Goal: Task Accomplishment & Management: Manage account settings

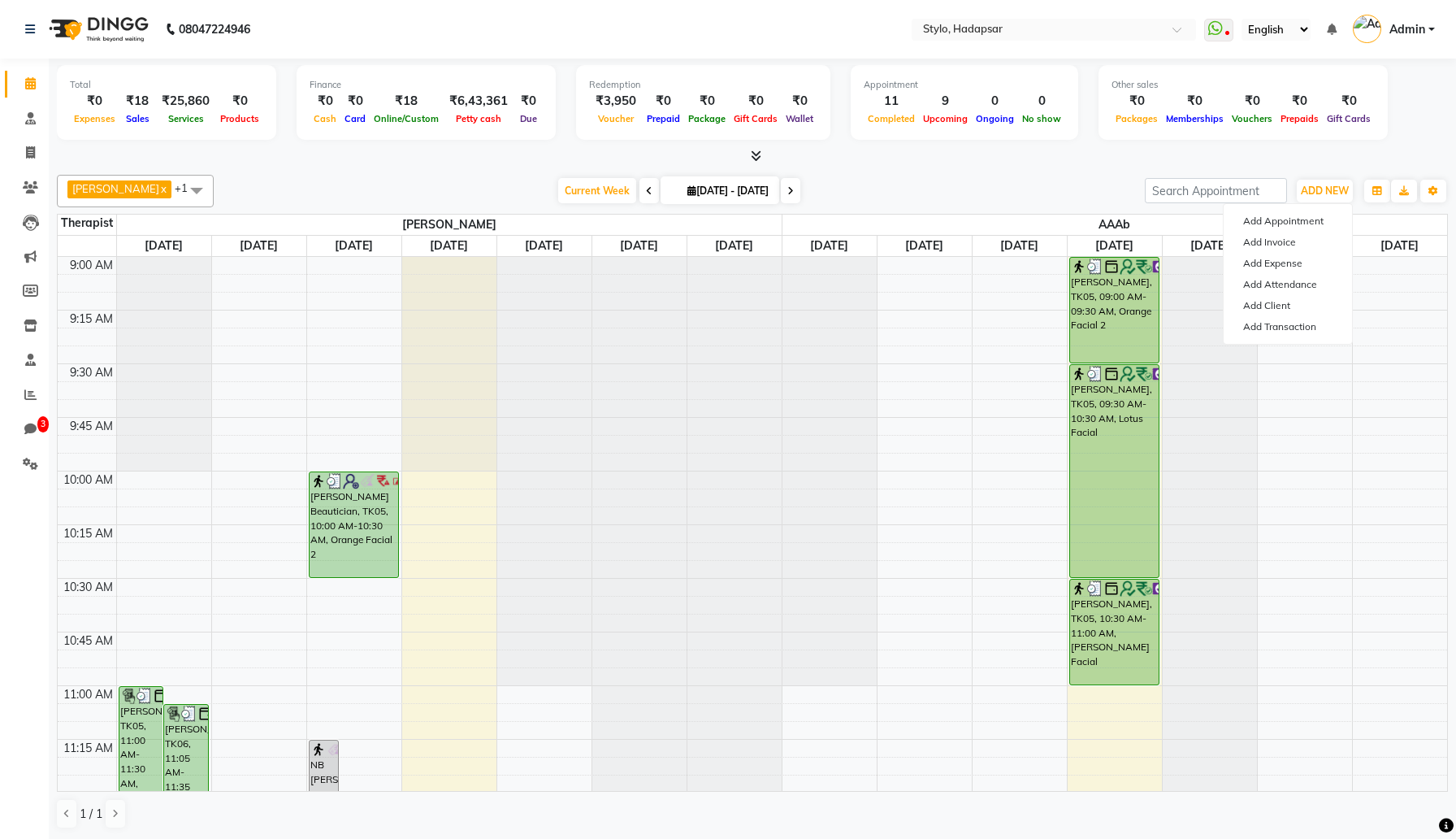
click at [1086, 168] on div "aadi [PERSON_NAME] x AAAb x +1 Select All aadi [PERSON_NAME] abc testing Abc te…" at bounding box center [752, 502] width 1391 height 667
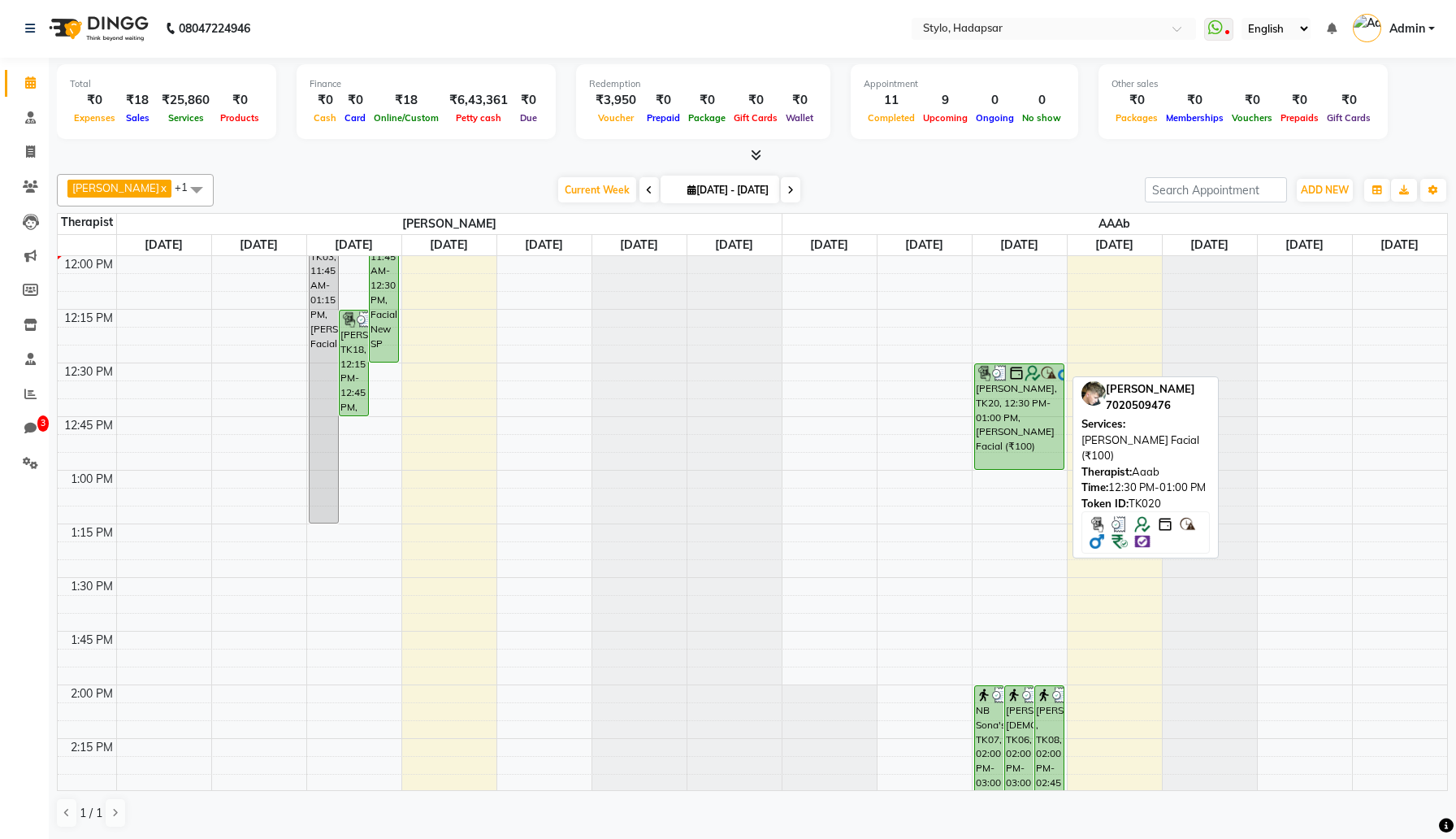
scroll to position [728, 0]
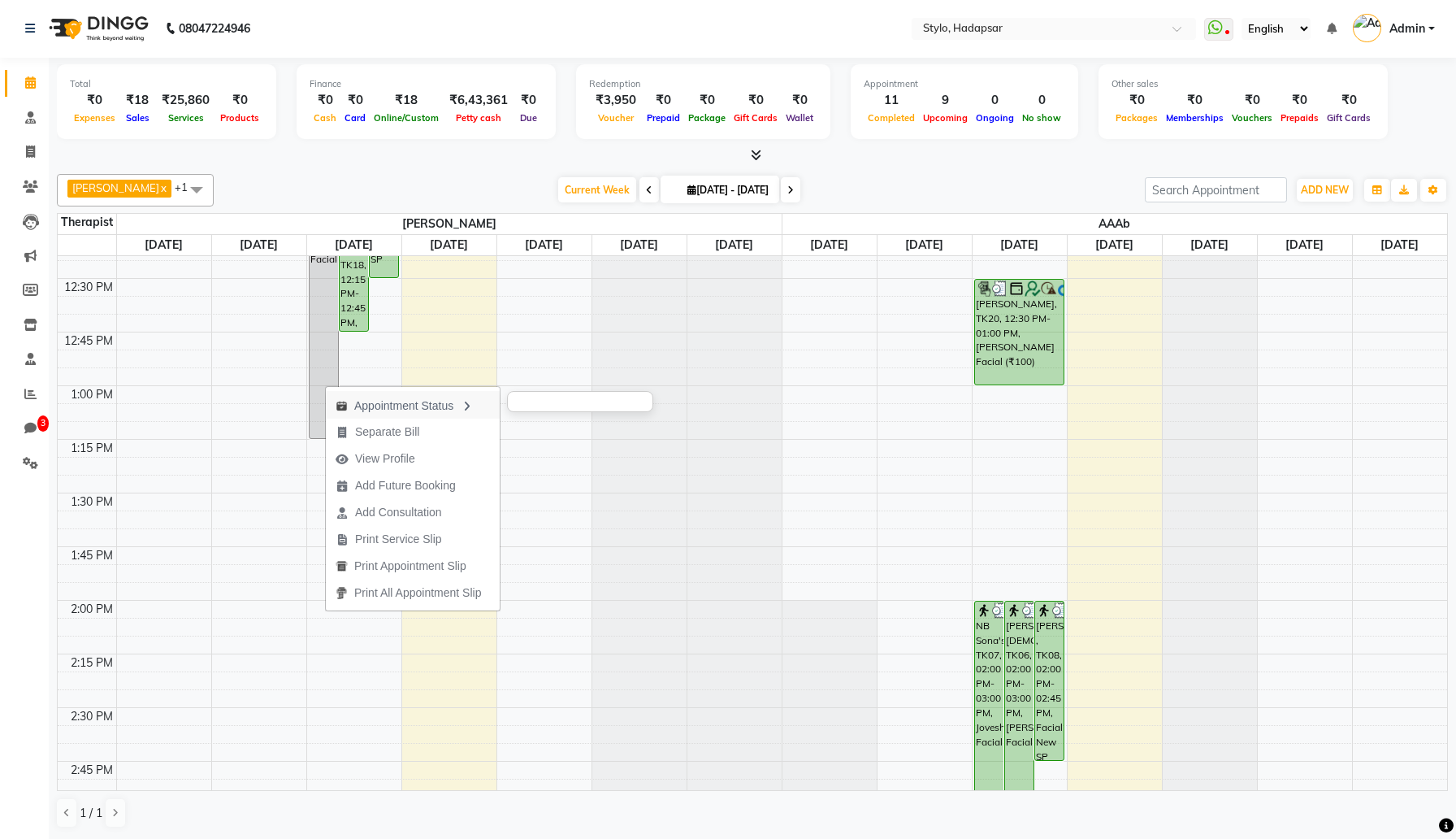
click at [424, 403] on div "Appointment Status" at bounding box center [412, 404] width 174 height 28
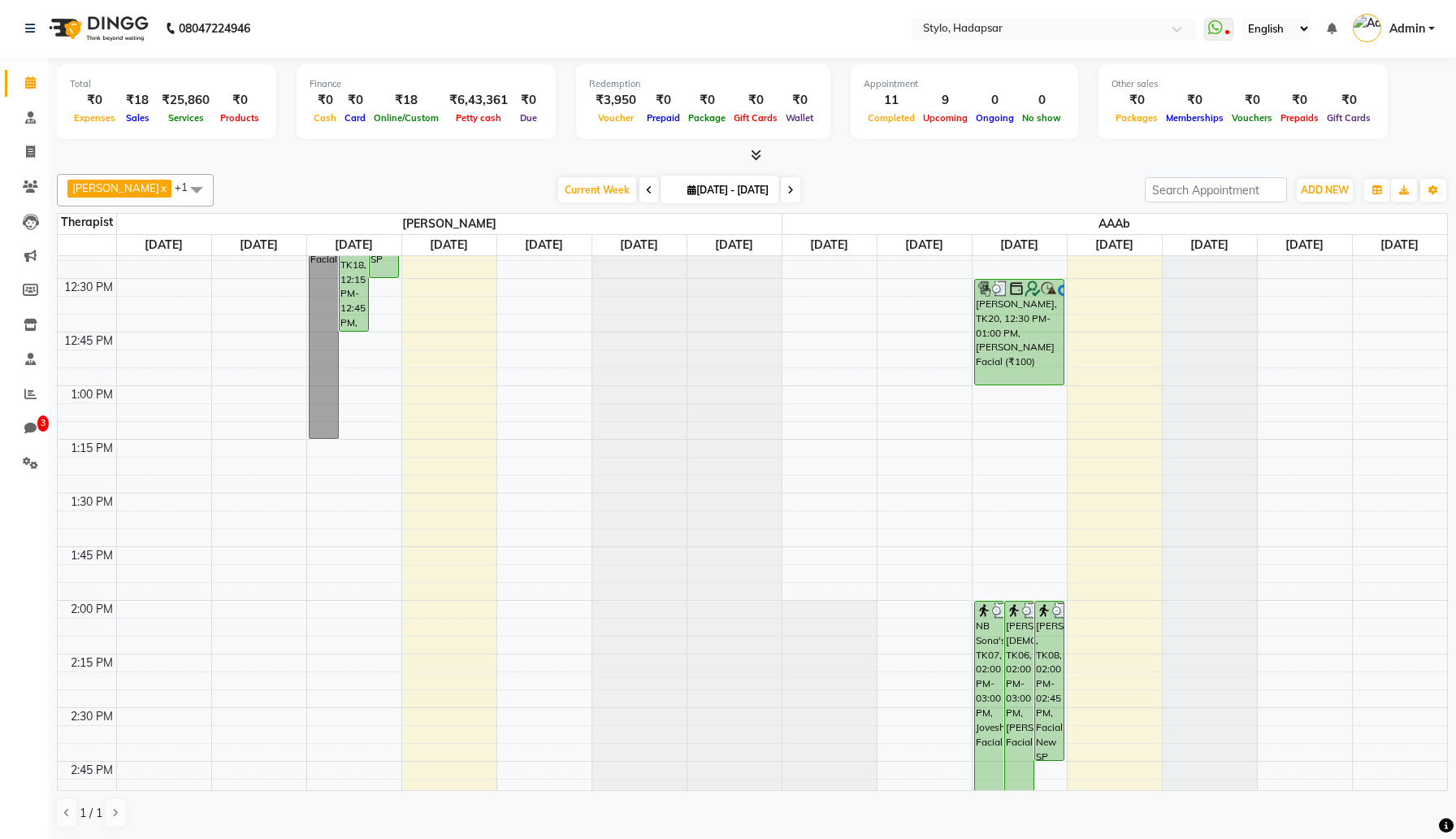
scroll to position [0, 0]
click at [380, 215] on span "[PERSON_NAME]" at bounding box center [448, 224] width 664 height 20
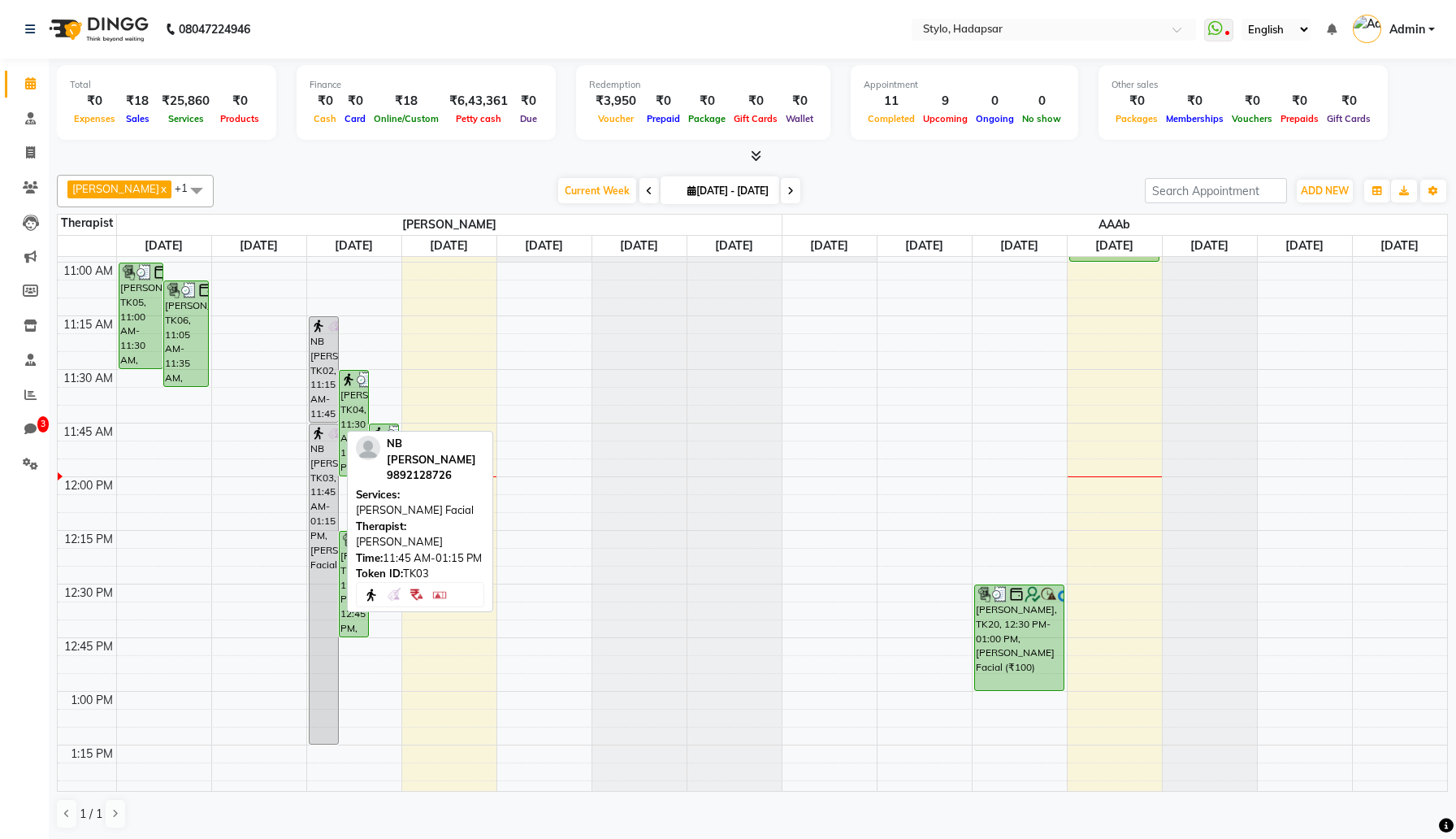
scroll to position [423, 0]
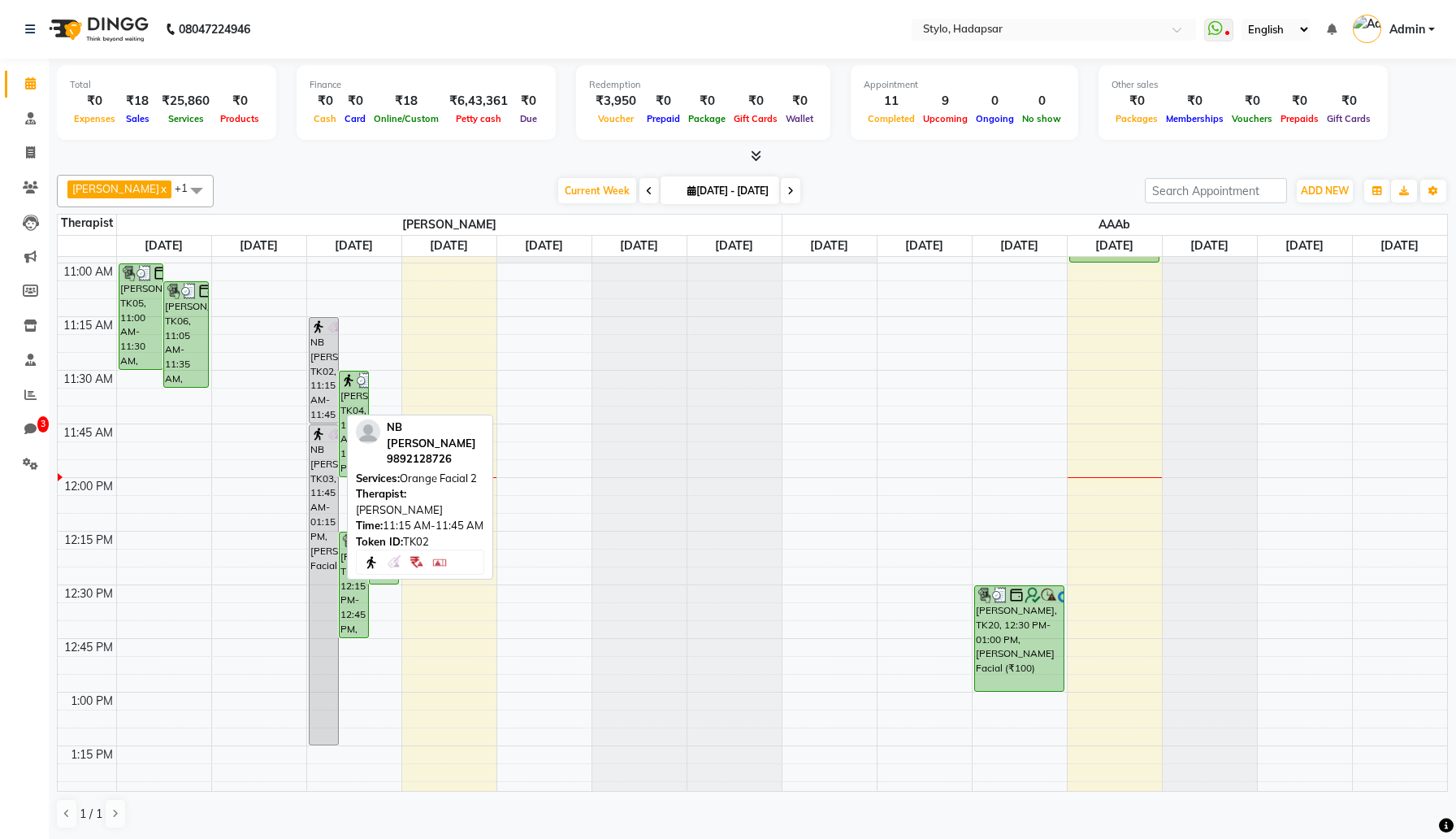
click at [318, 379] on div "NB [PERSON_NAME], TK02, 11:15 AM-11:45 AM, Orange Facial 2" at bounding box center [323, 370] width 28 height 105
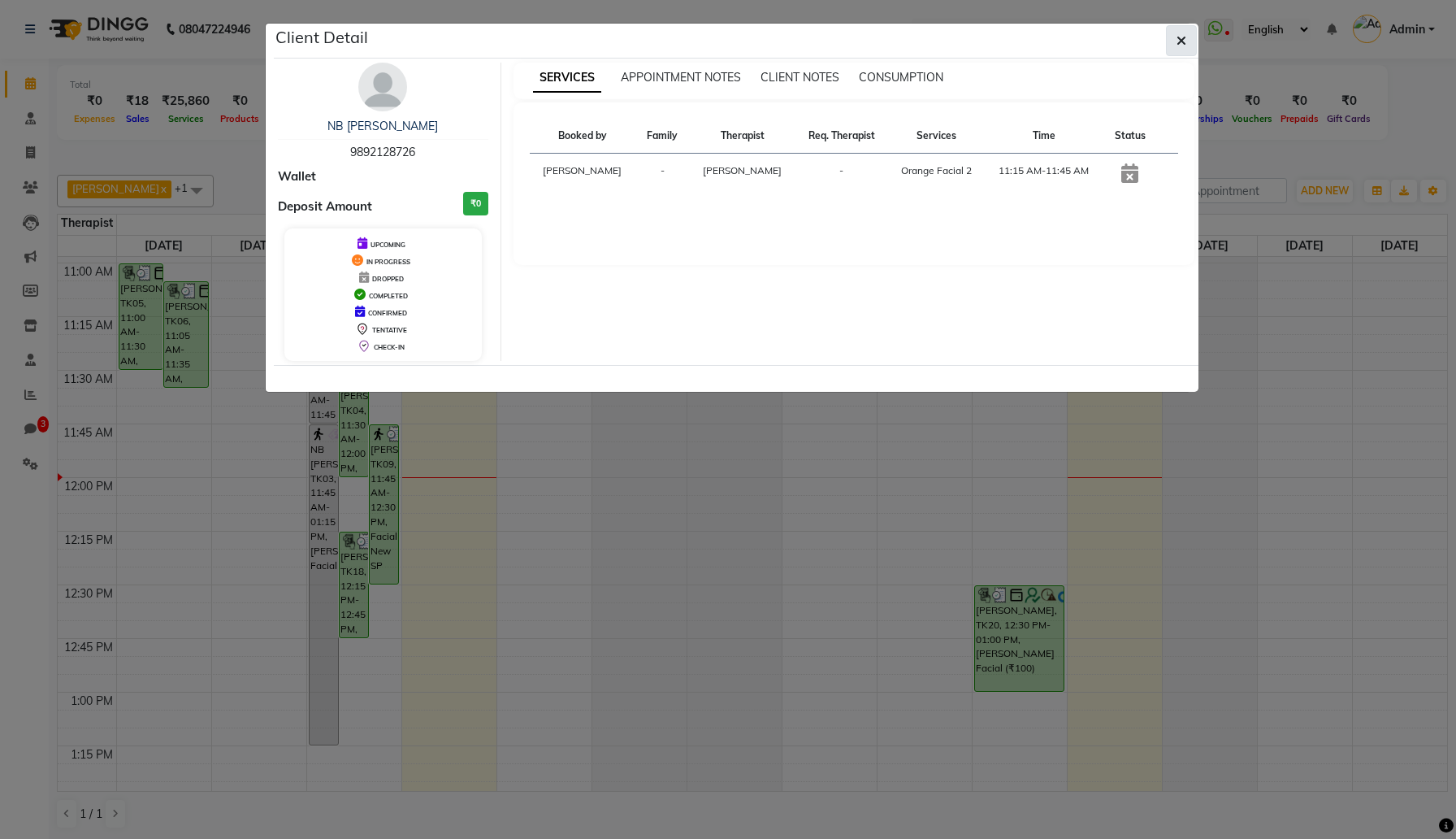
click at [1188, 52] on button "button" at bounding box center [1181, 40] width 31 height 31
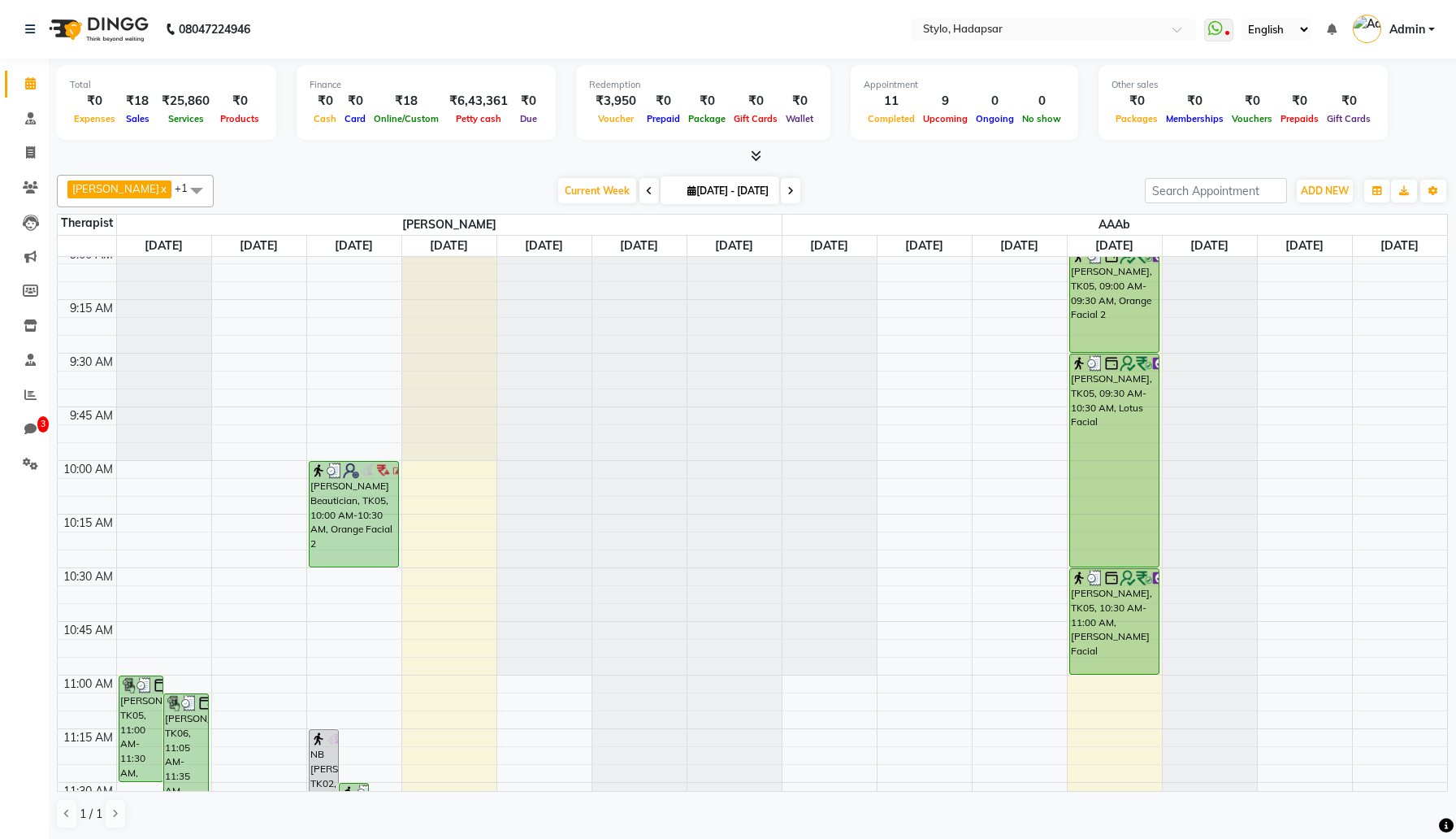
scroll to position [0, 0]
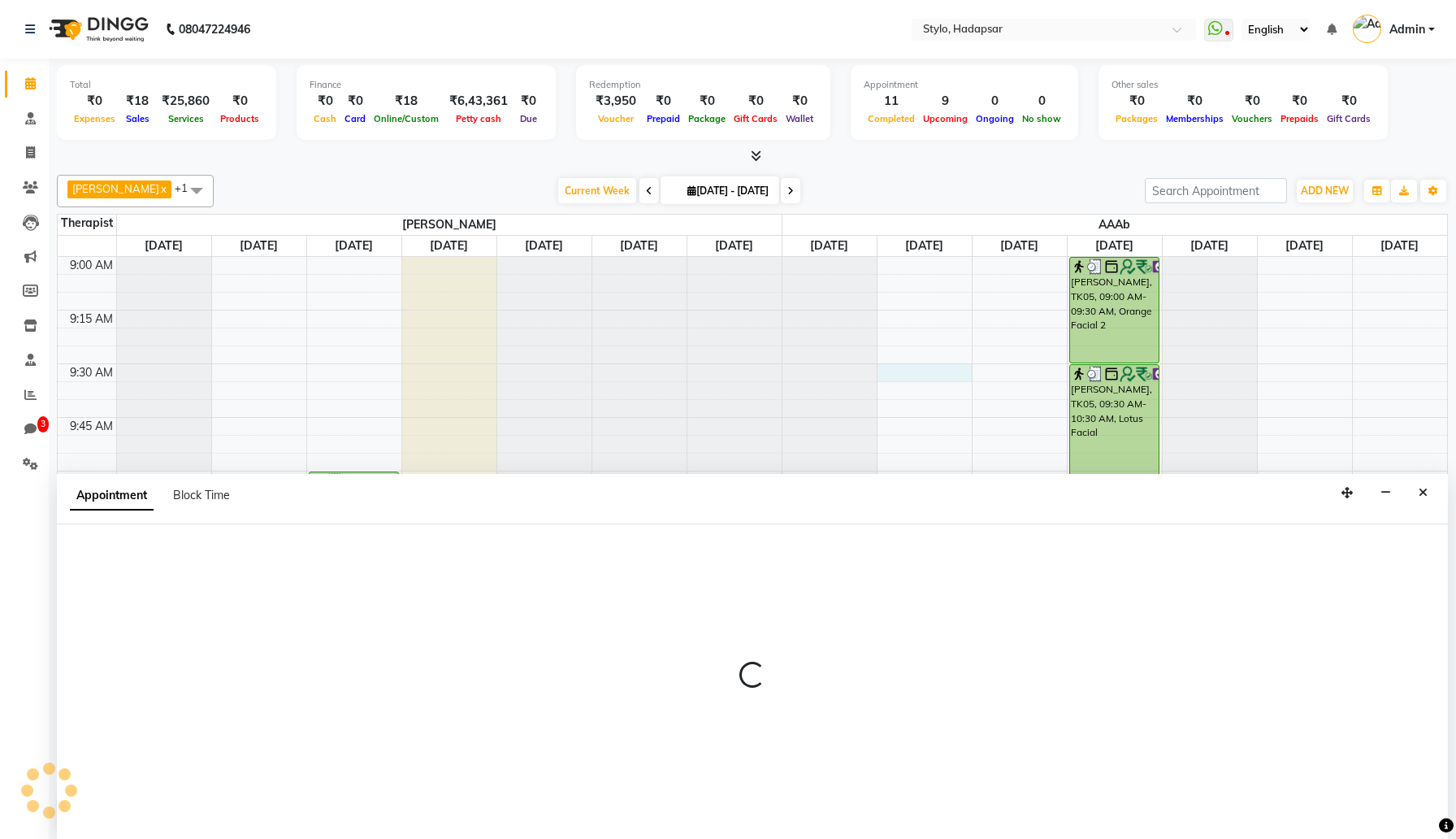
scroll to position [1, 0]
select select "1670"
select select "tentative"
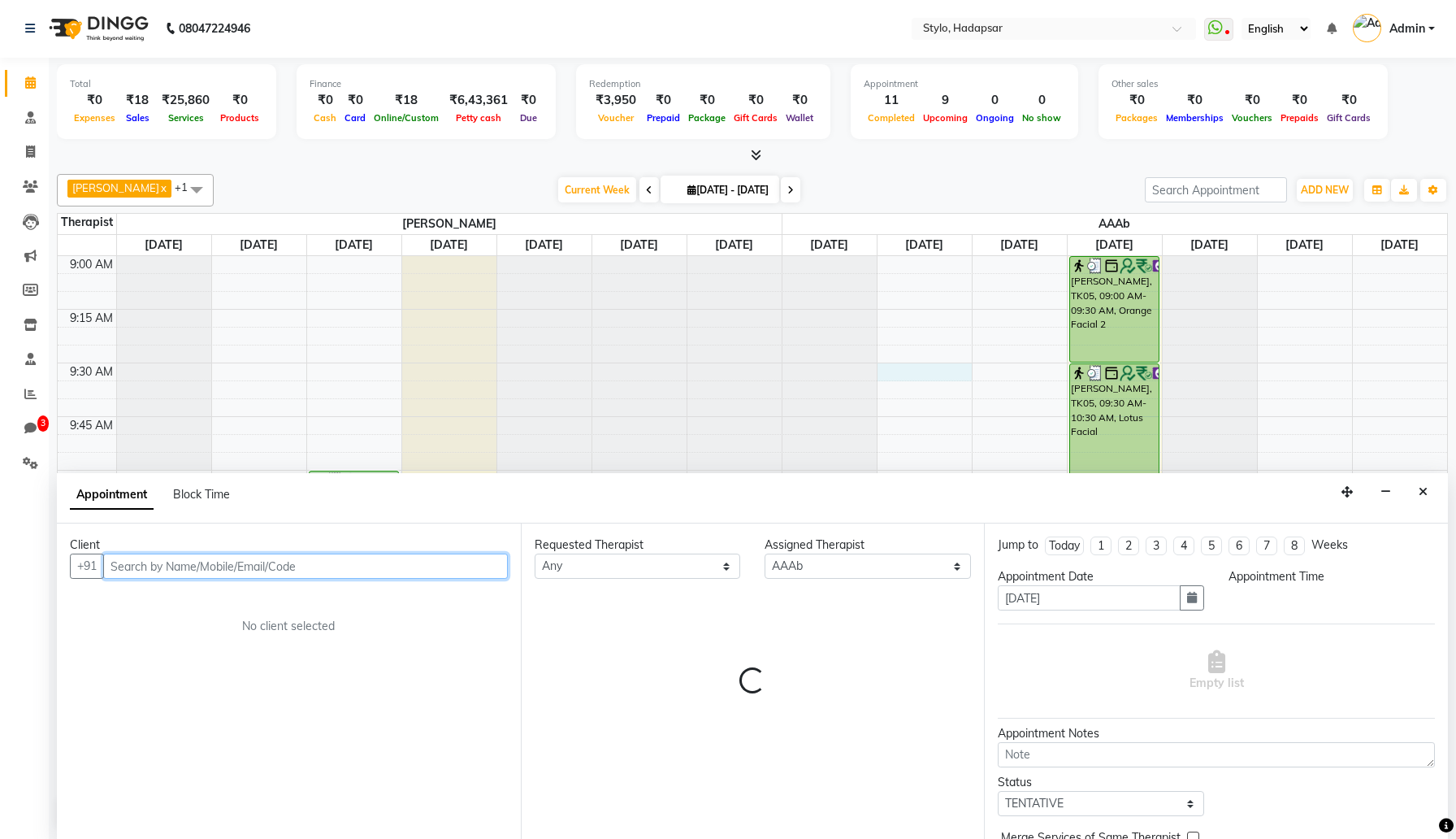
select select "570"
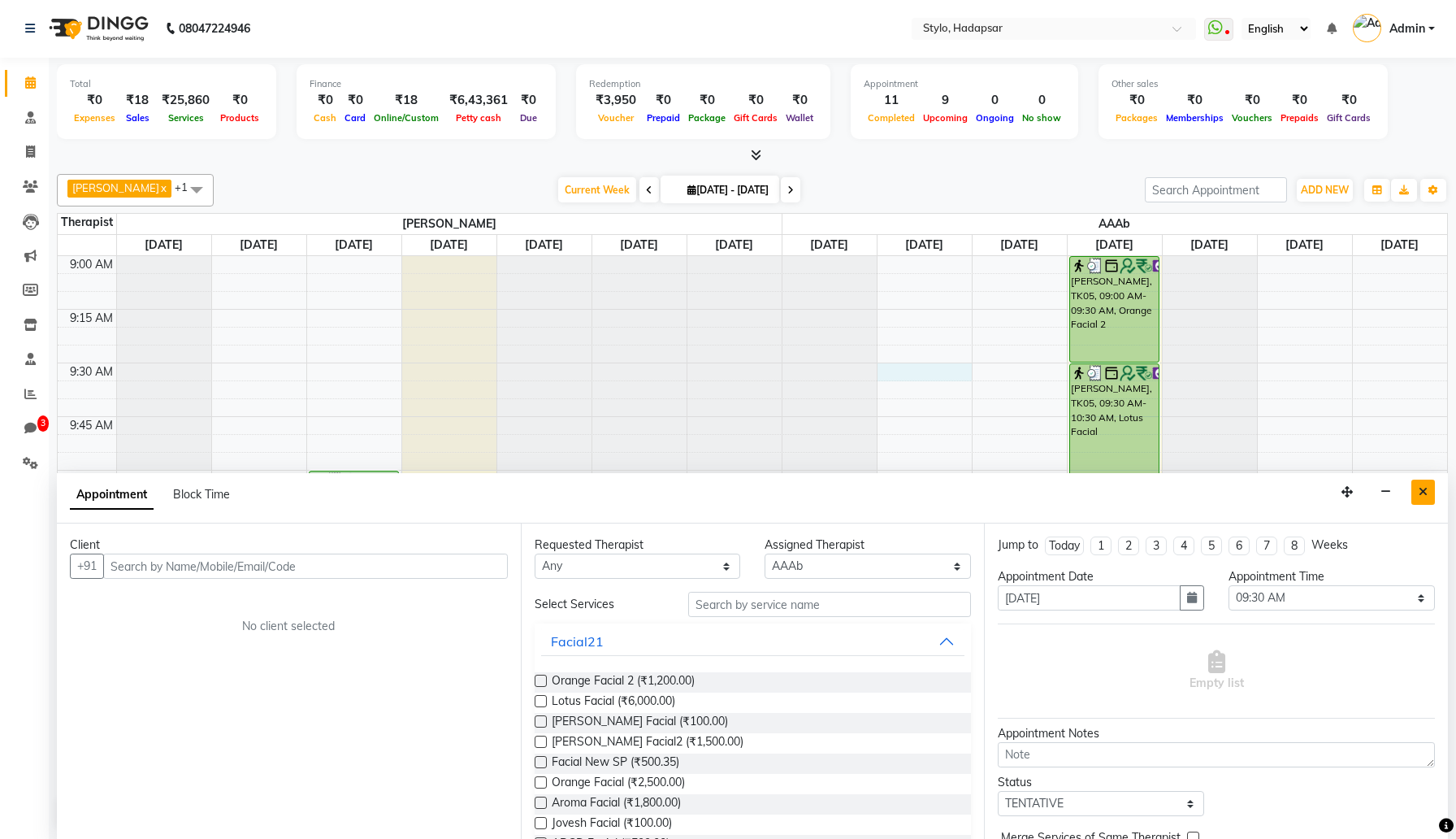
click at [1423, 491] on icon "Close" at bounding box center [1423, 492] width 9 height 11
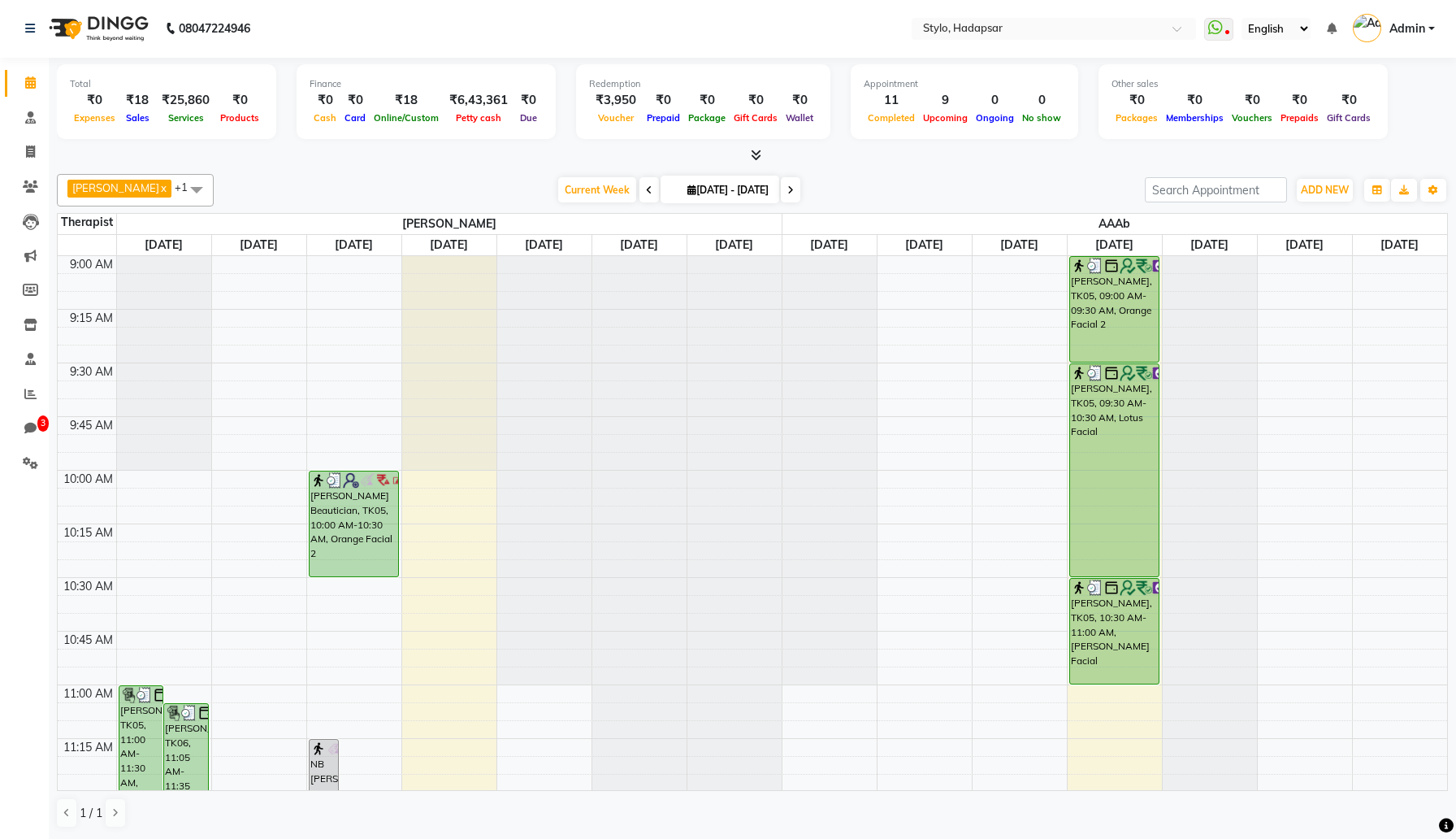
scroll to position [0, 0]
select select "5396"
select select "tentative"
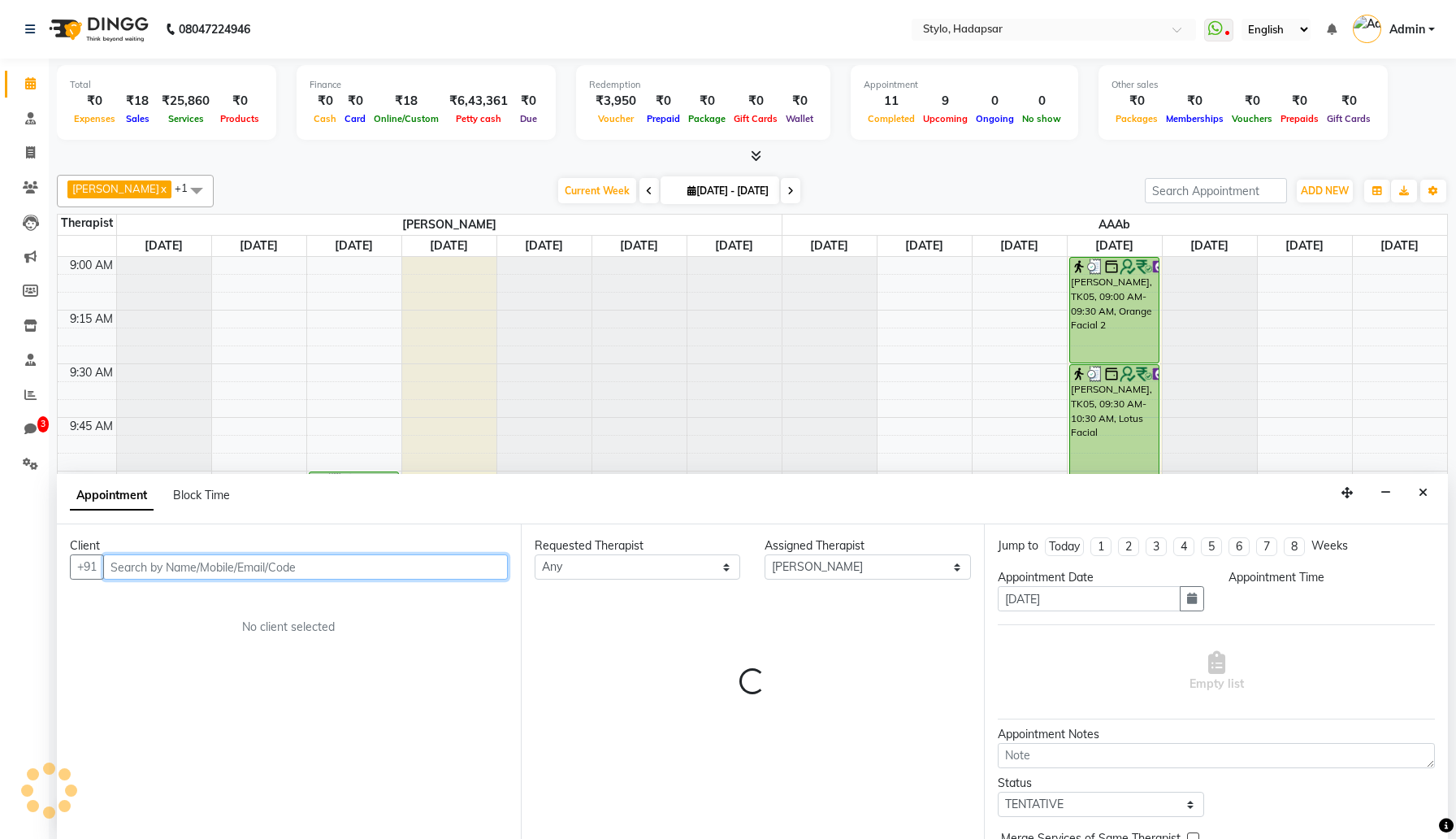
select select "660"
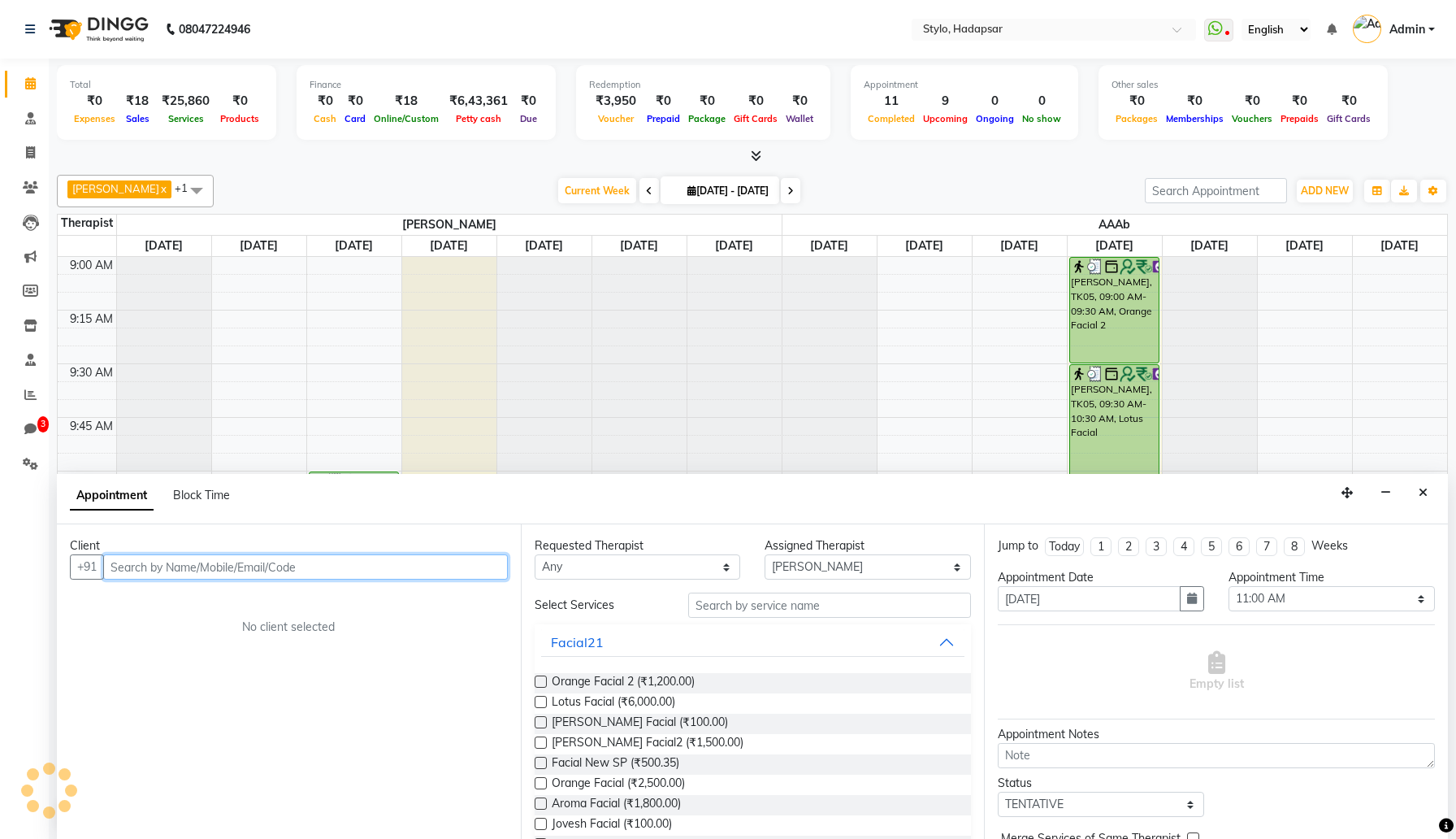
scroll to position [1, 0]
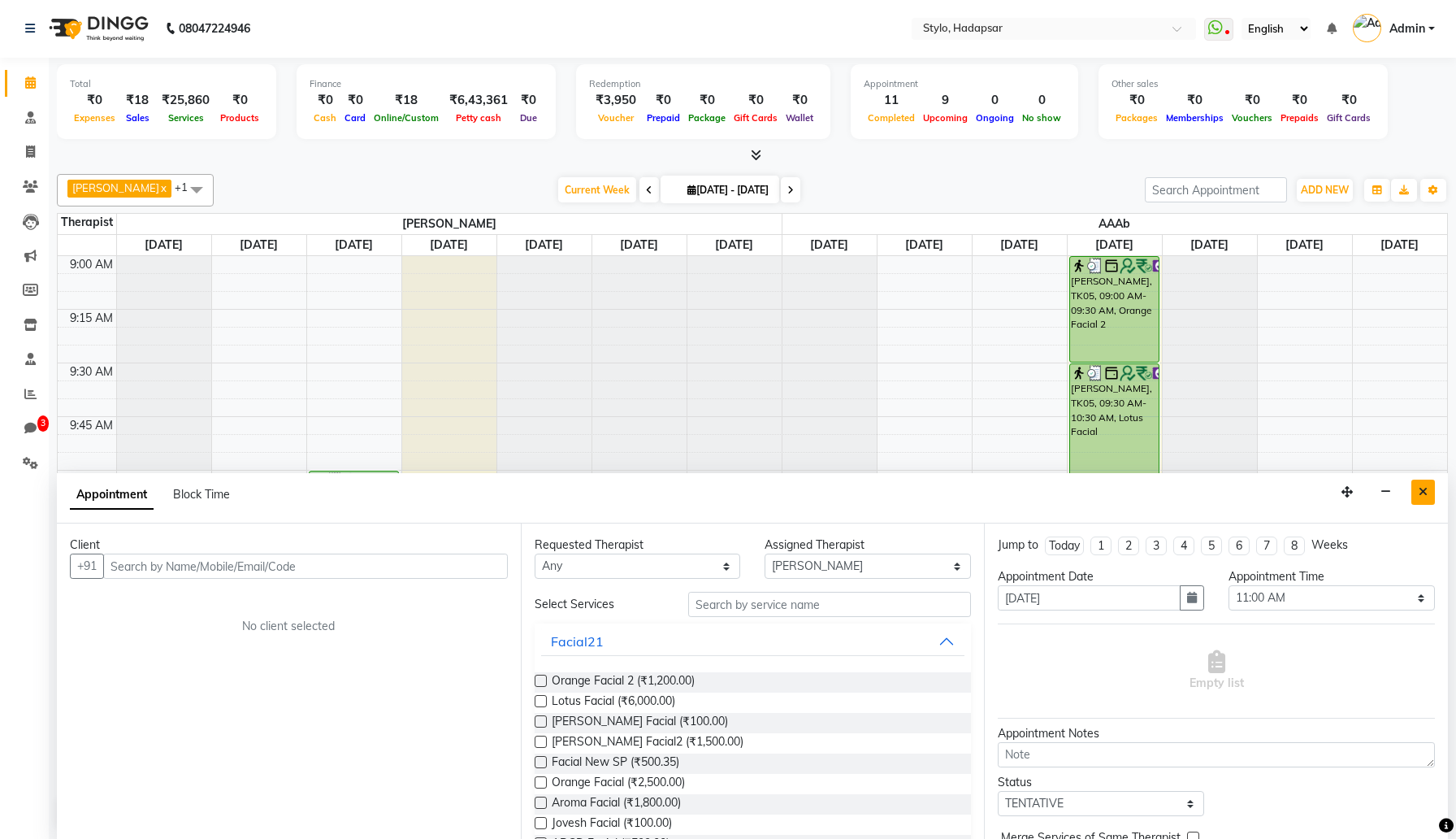
click at [1420, 494] on icon "Close" at bounding box center [1423, 492] width 9 height 11
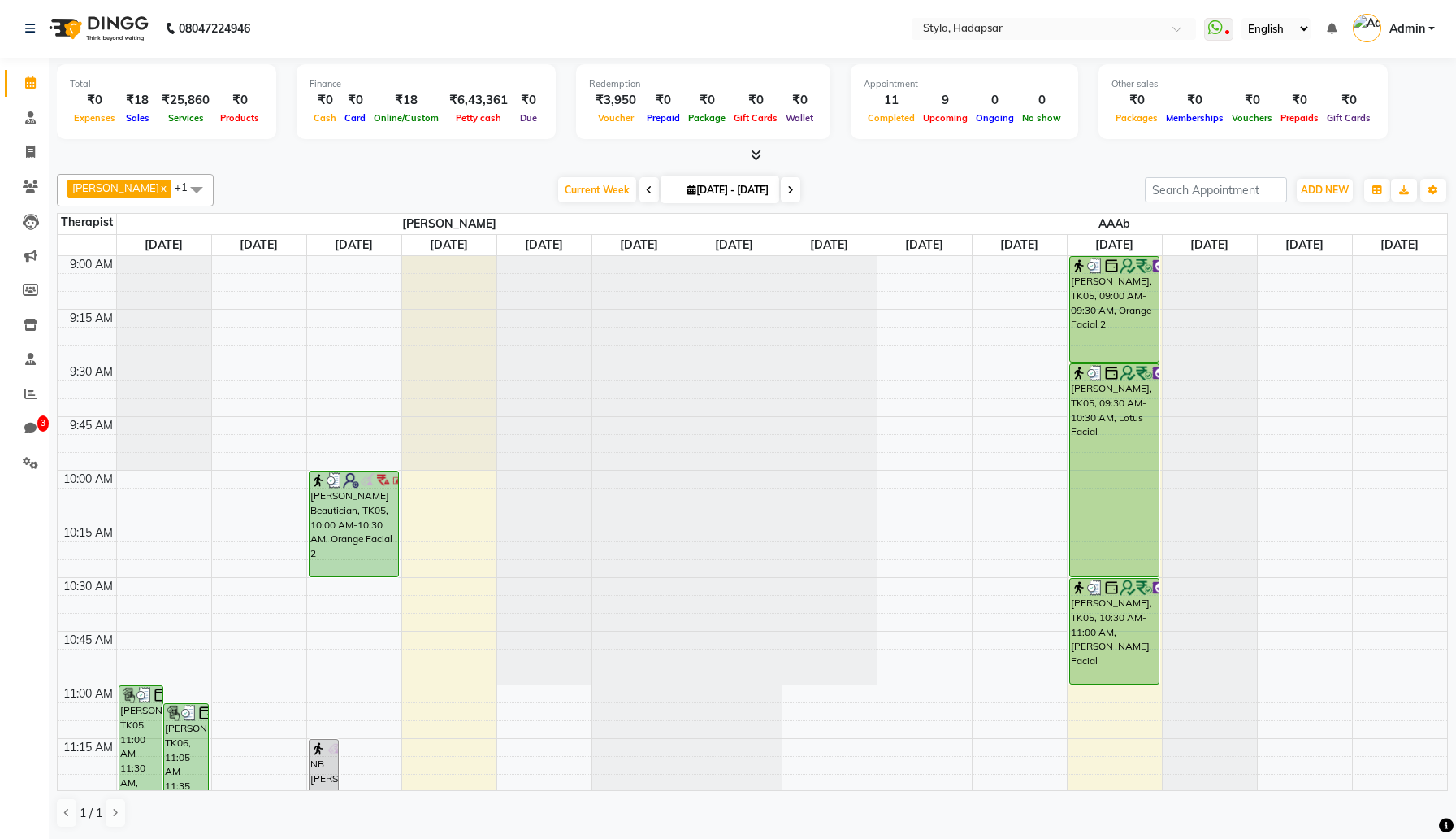
click at [180, 185] on span at bounding box center [196, 189] width 32 height 31
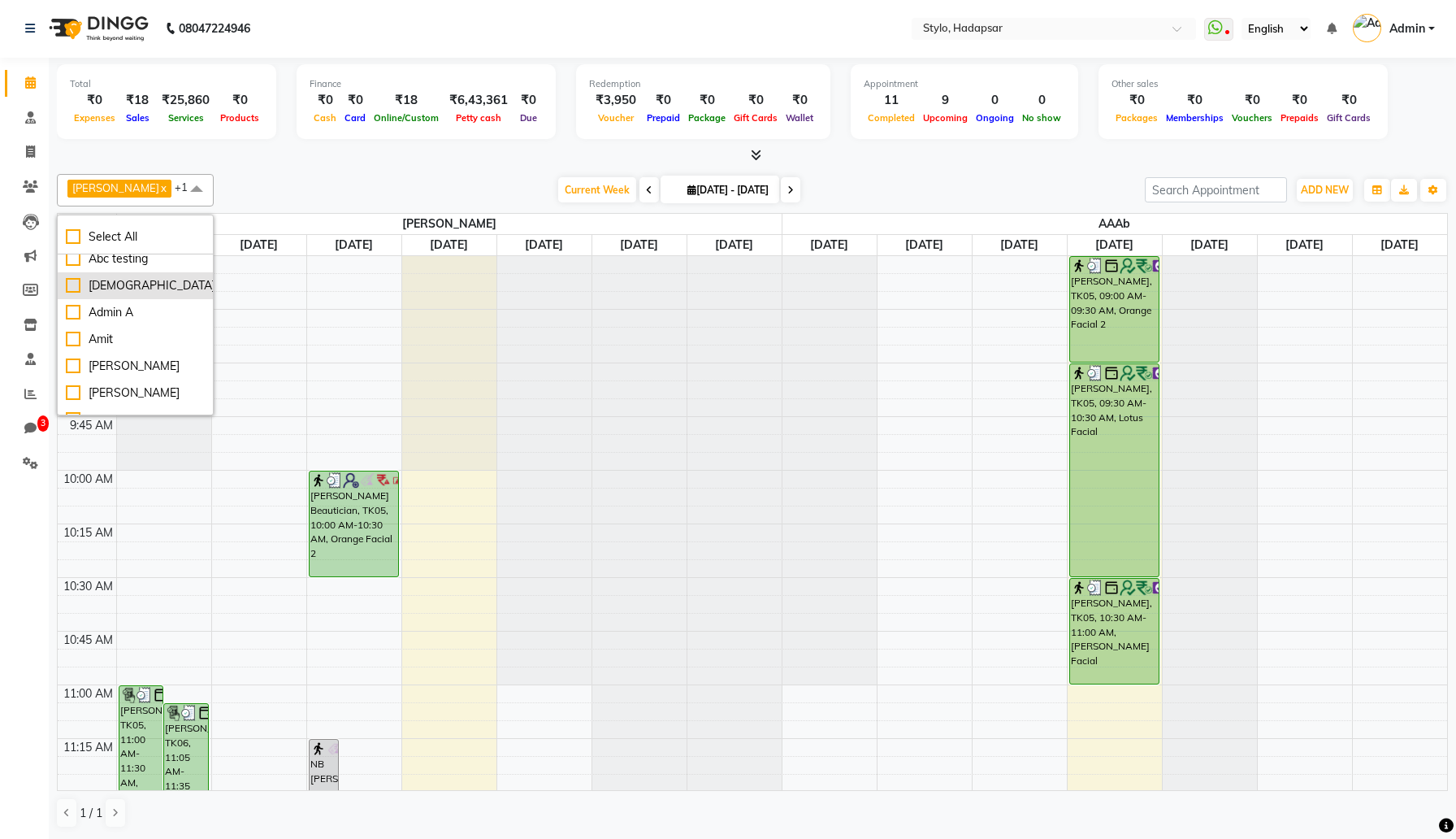
scroll to position [65, 0]
click at [121, 393] on div "[PERSON_NAME]" at bounding box center [135, 391] width 139 height 17
checkbox input "true"
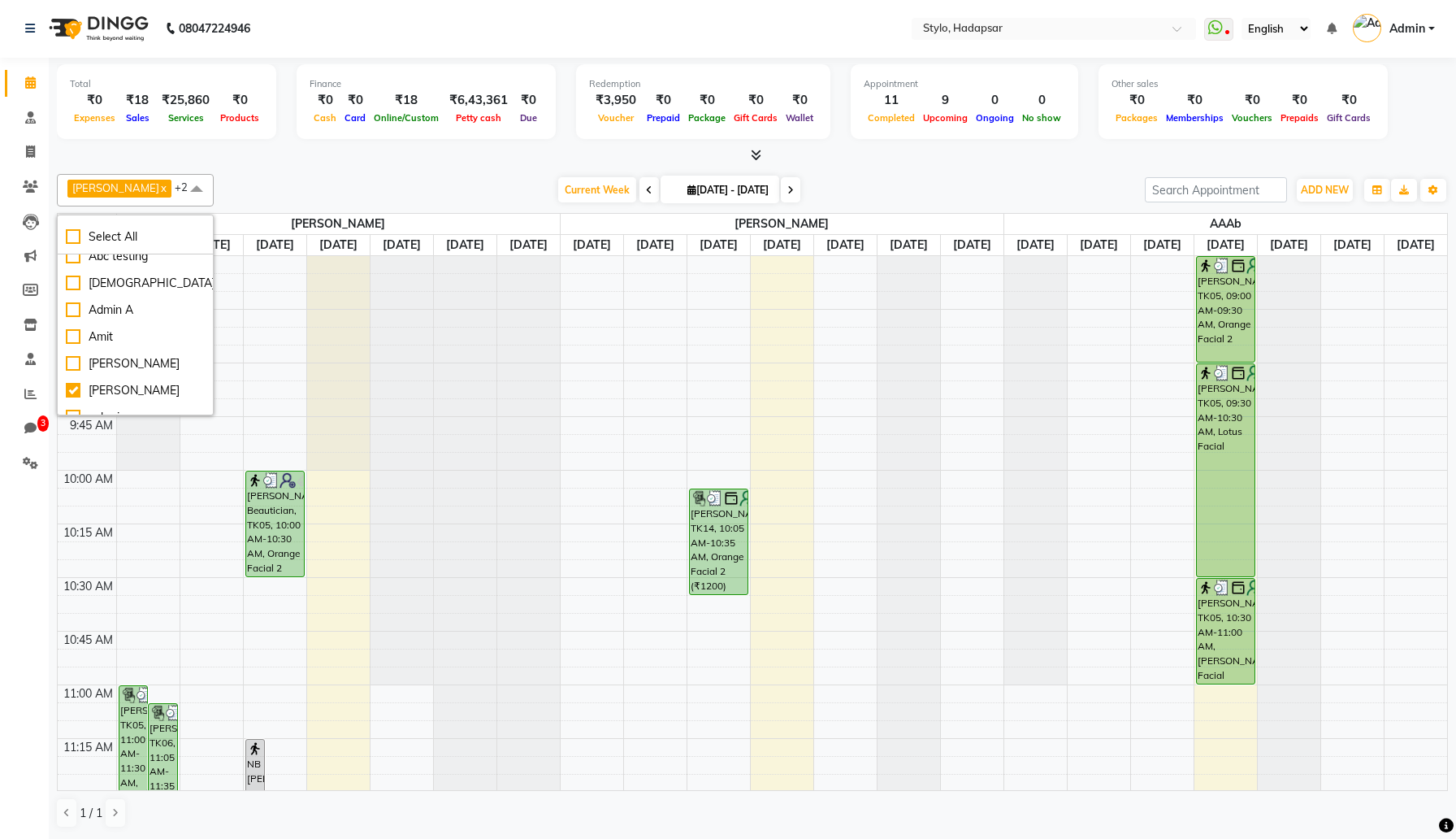
click at [785, 458] on td at bounding box center [781, 460] width 1330 height 17
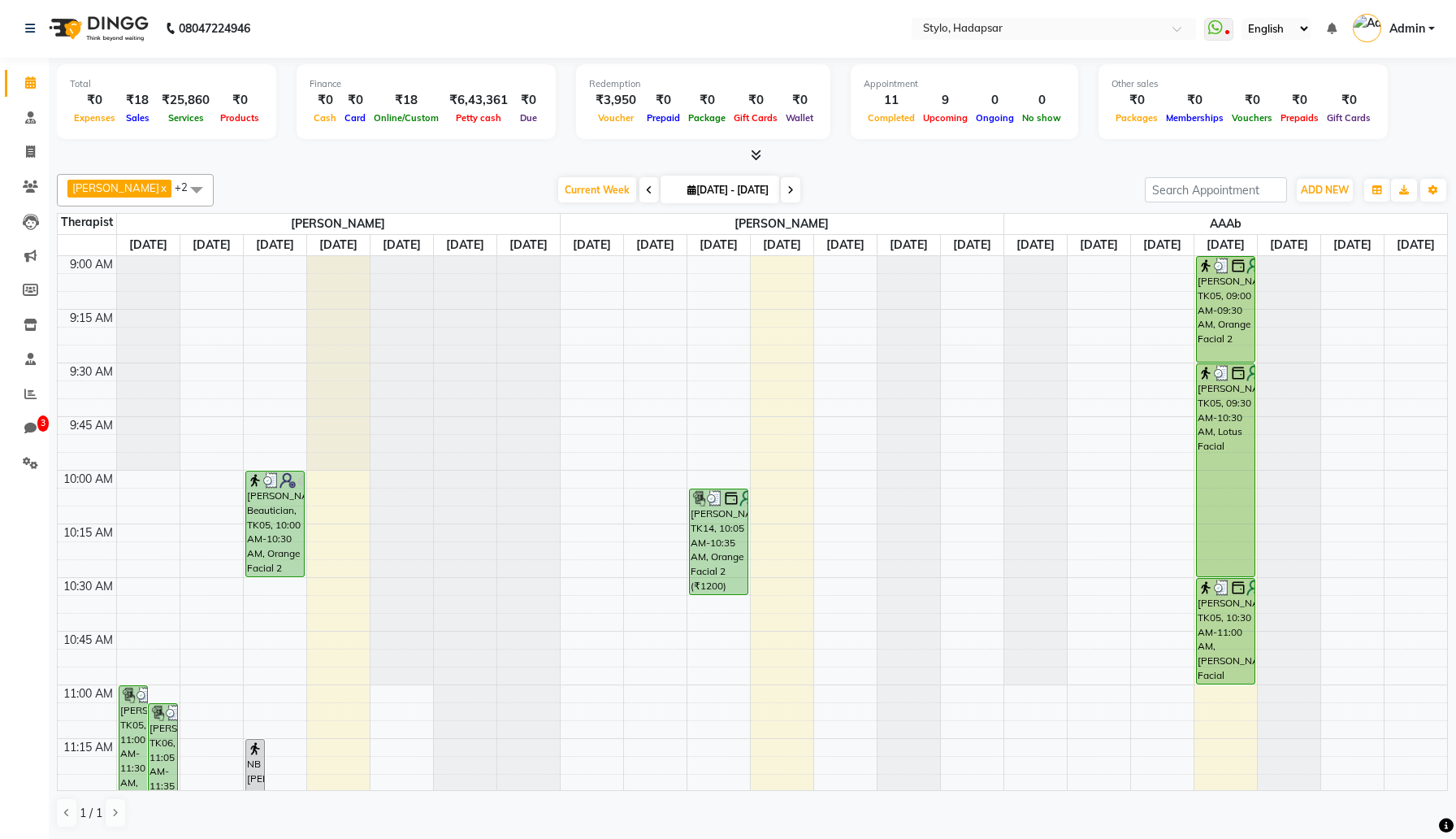
select select "2651"
select select "tentative"
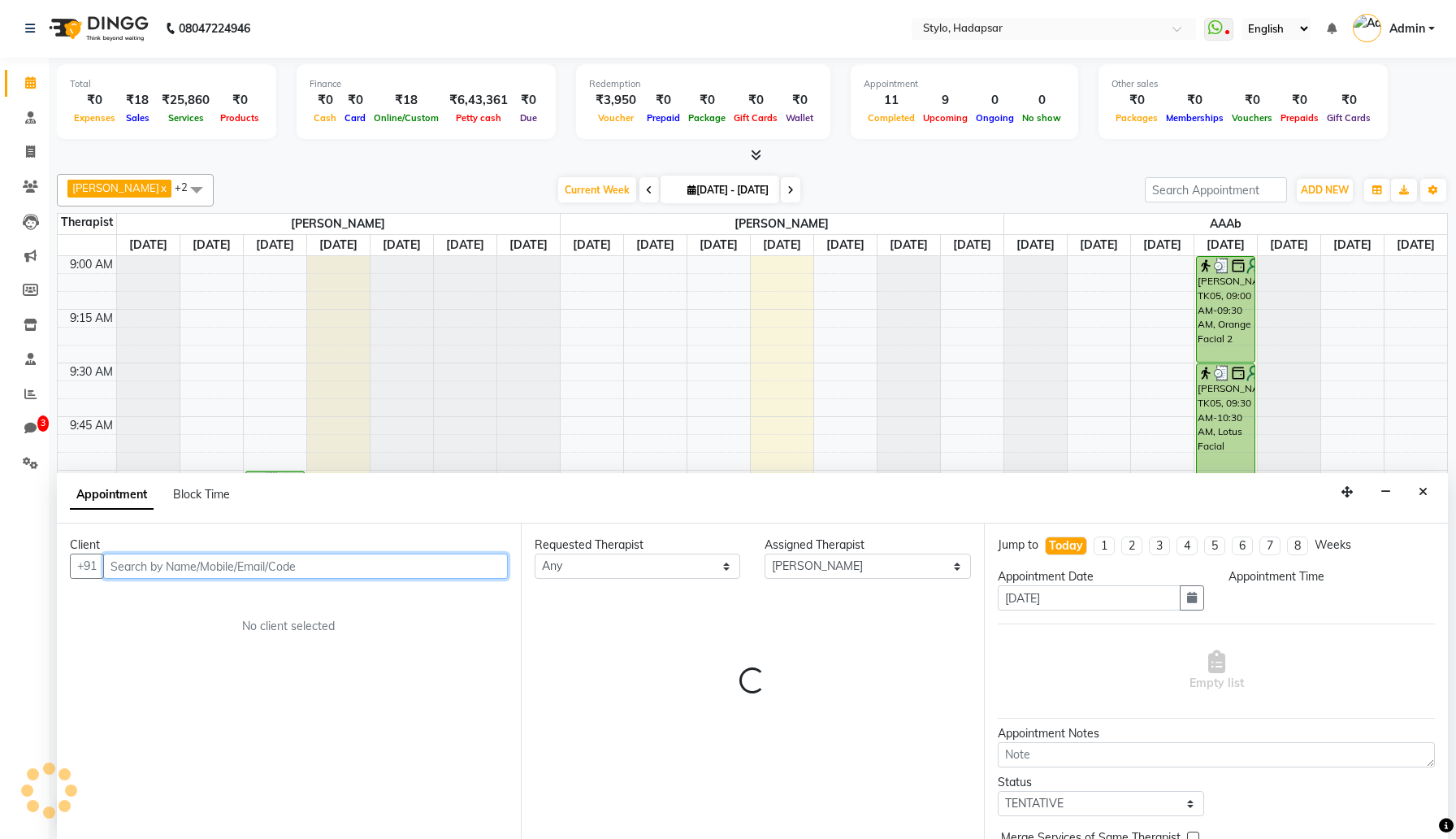
select select "600"
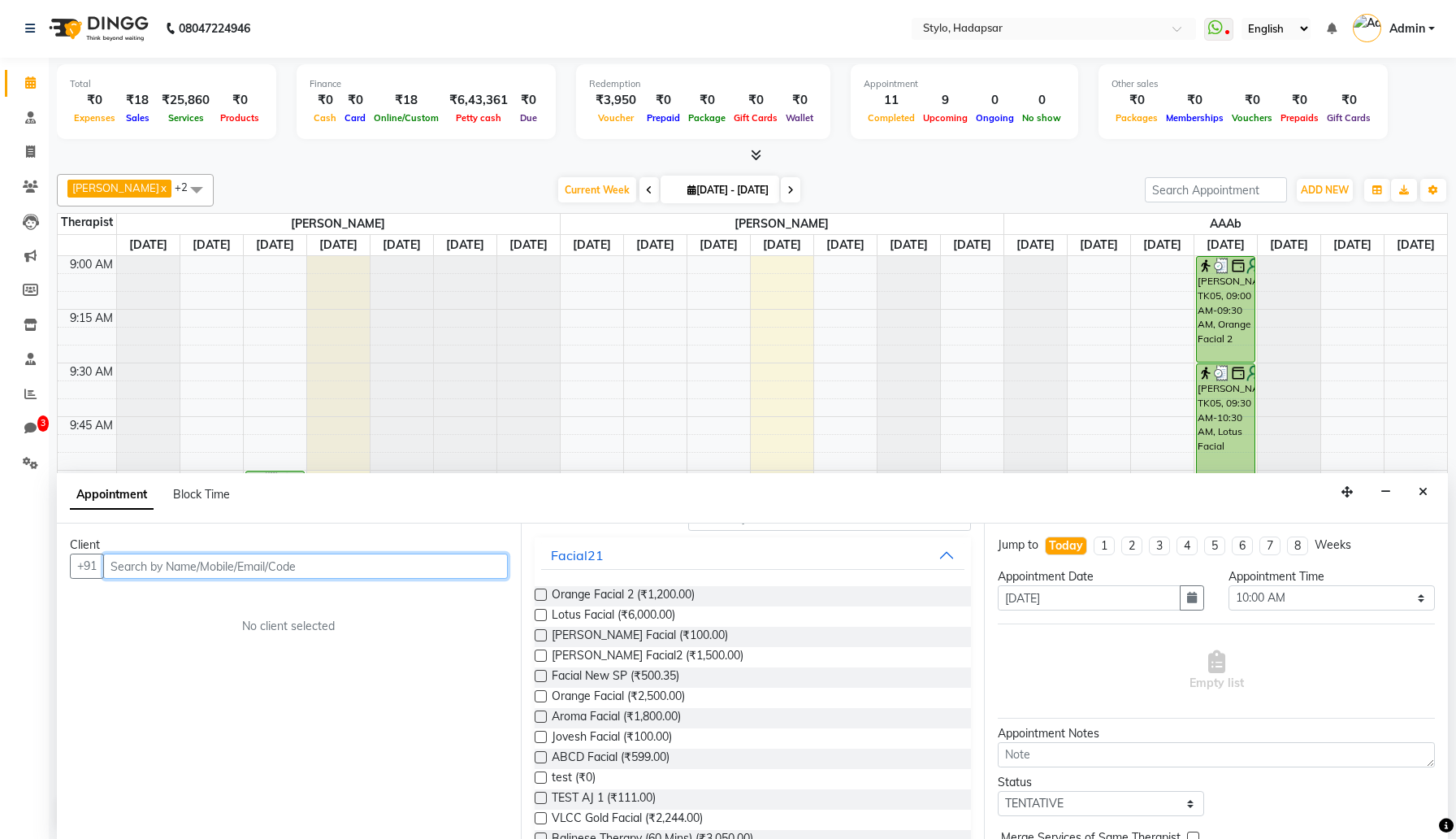
scroll to position [37, 0]
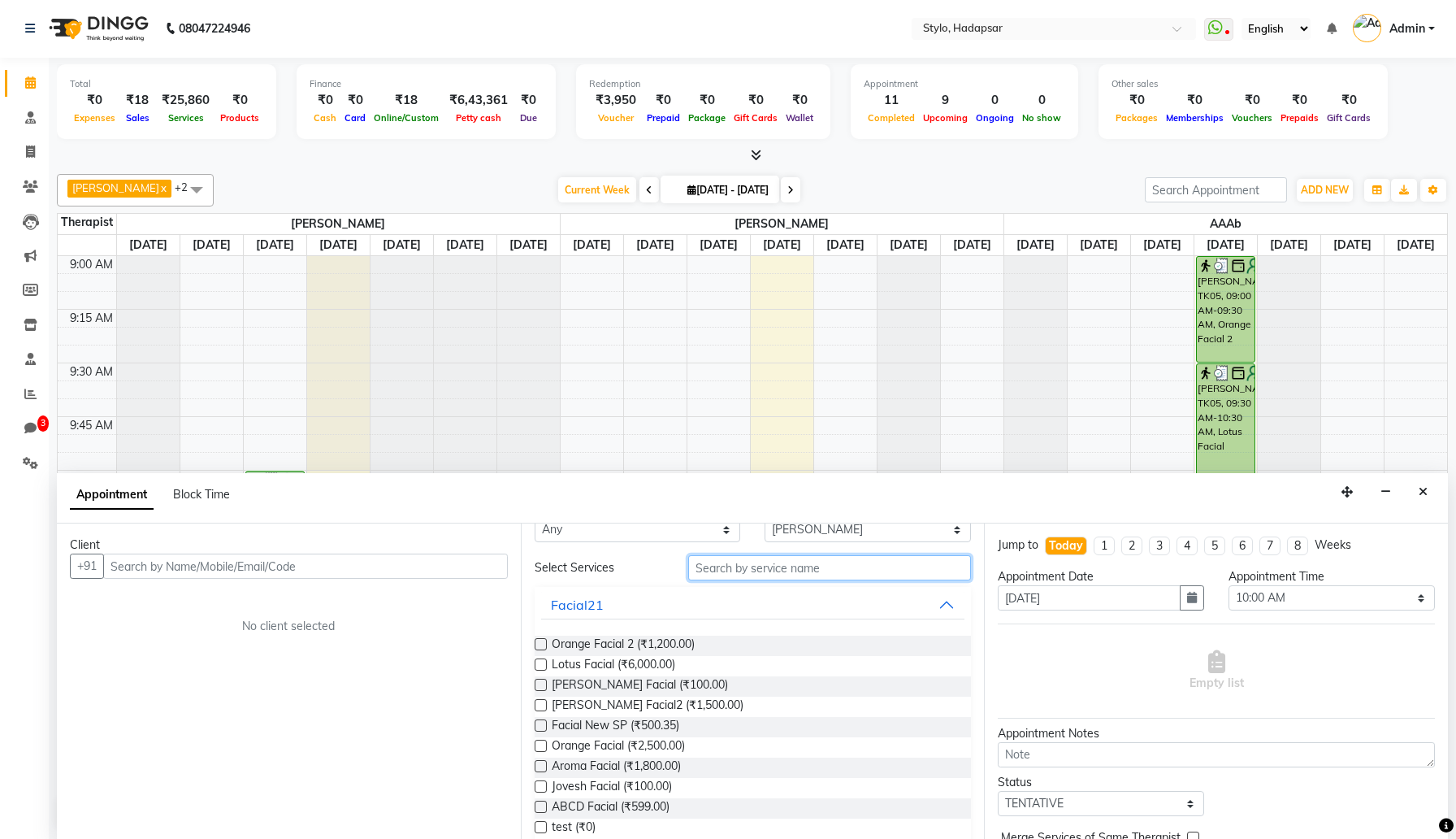
click at [760, 576] on input "text" at bounding box center [830, 567] width 283 height 25
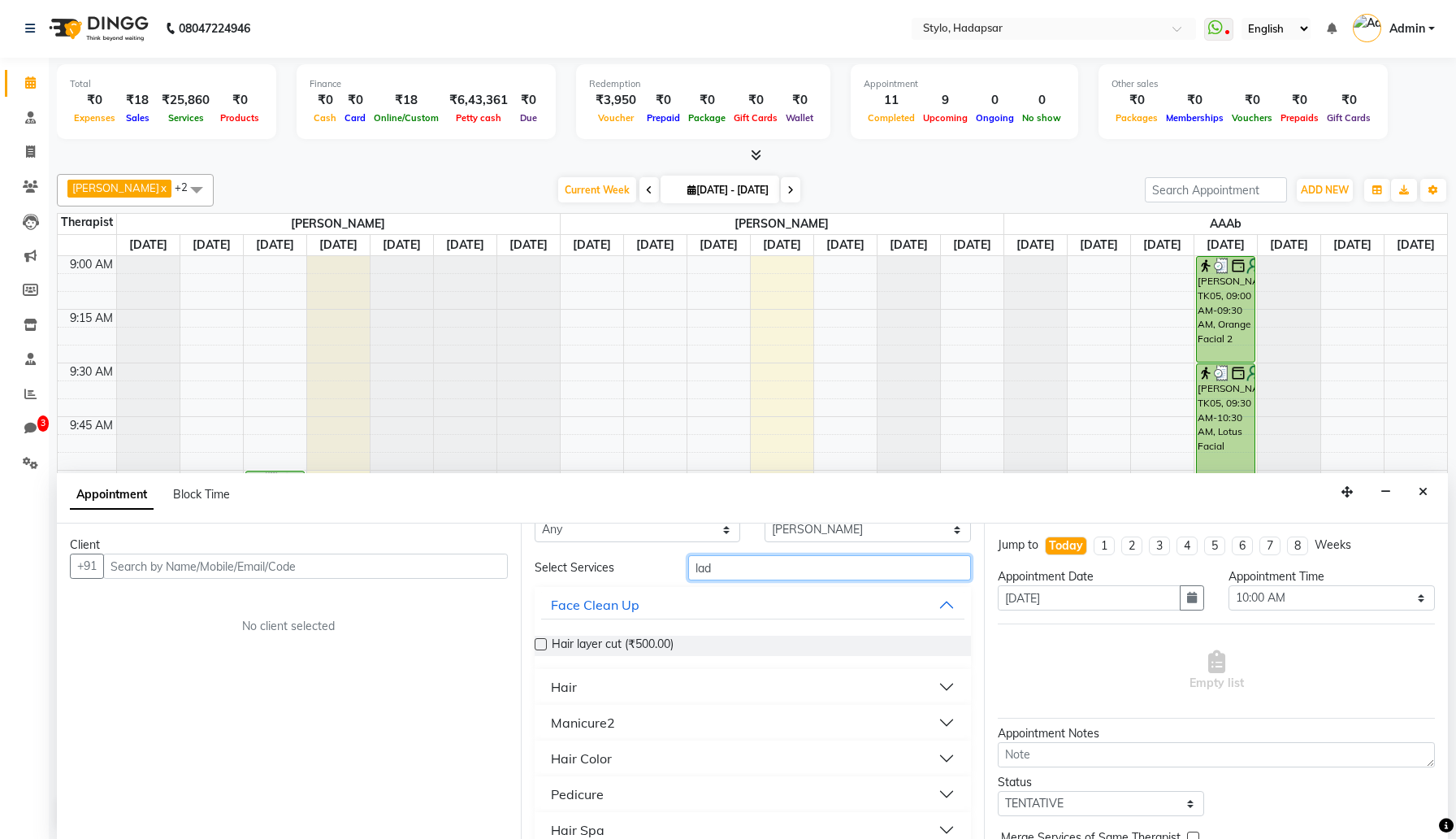
scroll to position [12, 0]
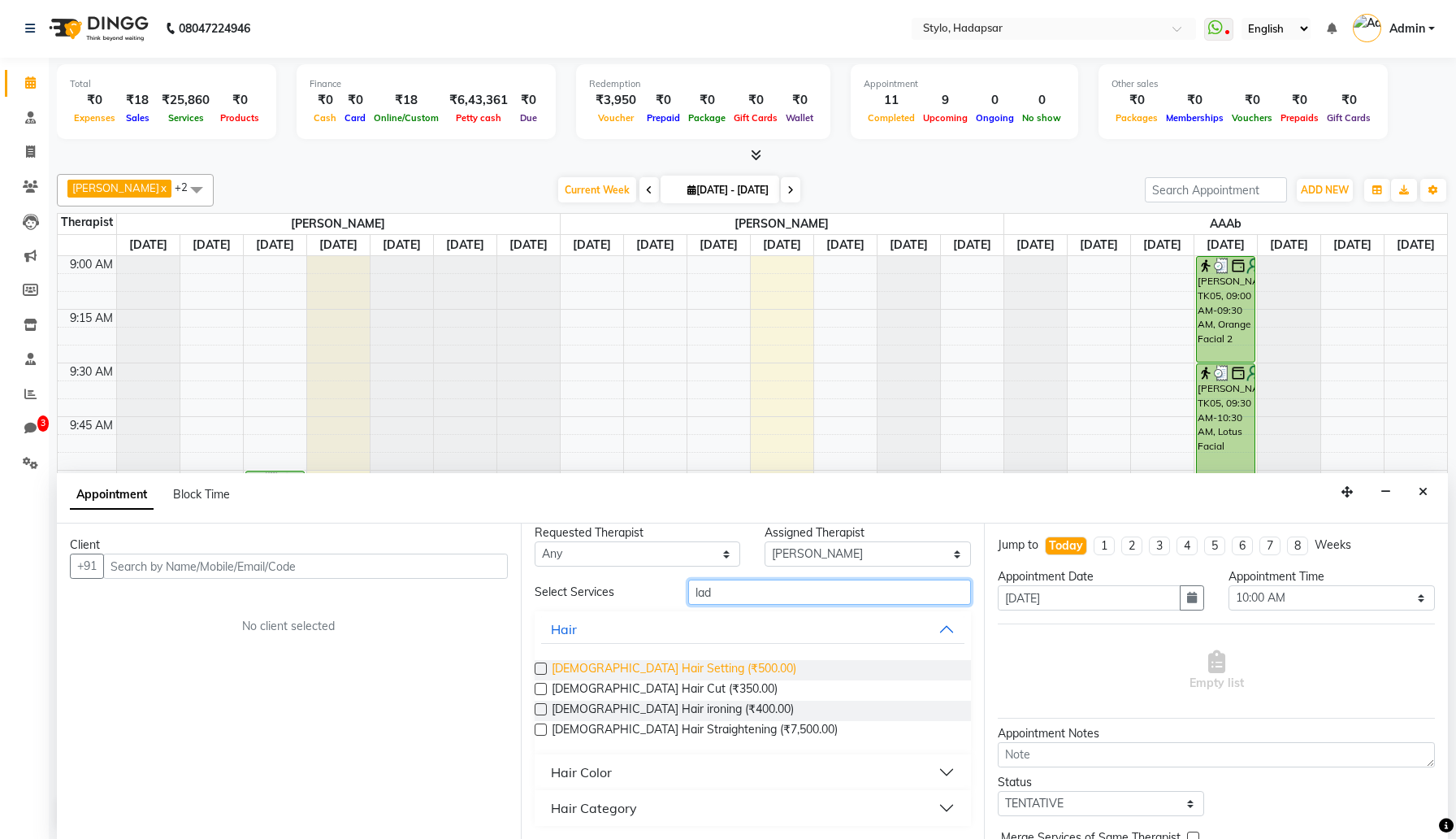
type input "lad"
click at [671, 666] on span "[DEMOGRAPHIC_DATA] Hair Setting (₹500.00)" at bounding box center [673, 670] width 244 height 20
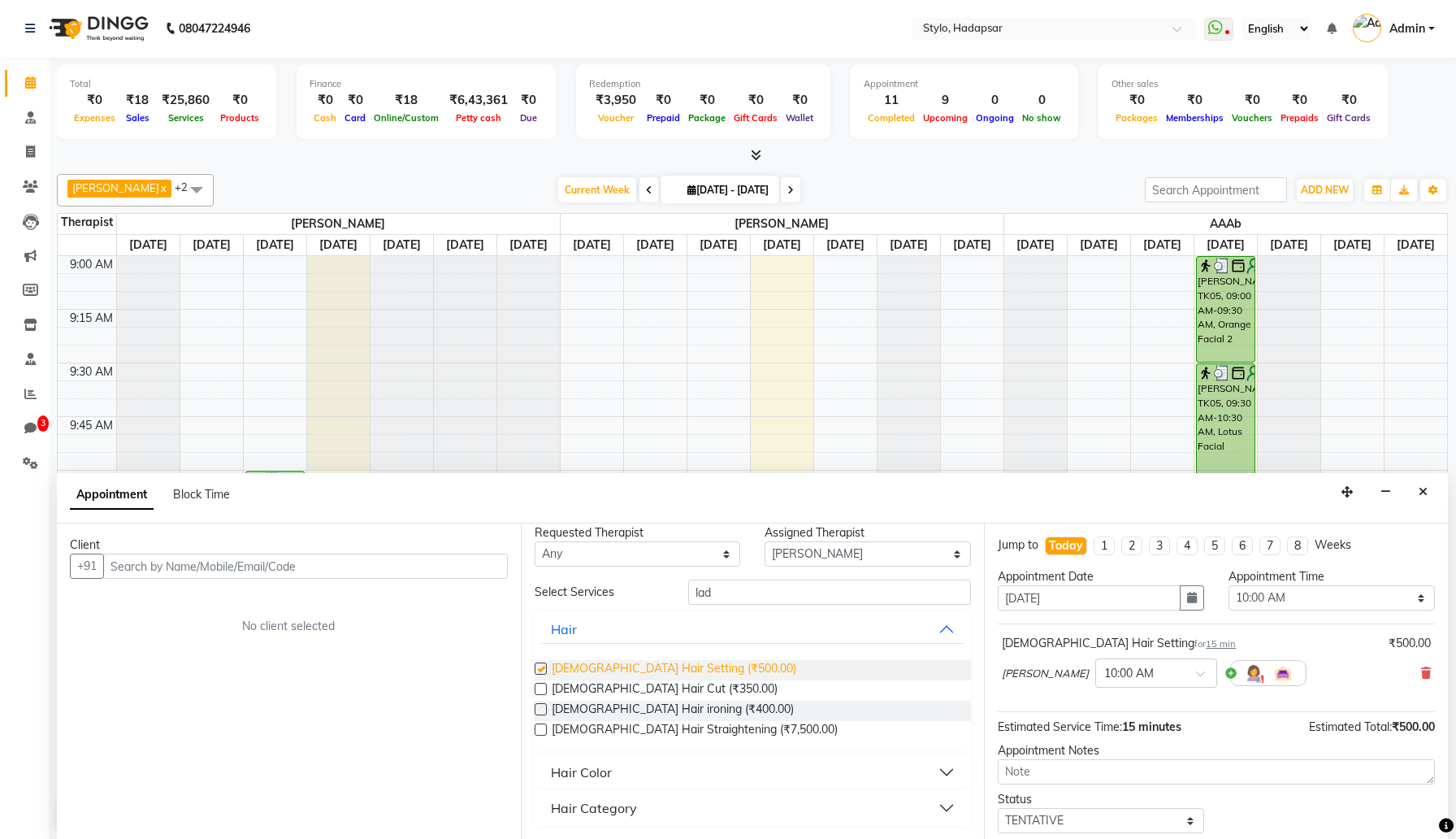
checkbox input "false"
click at [669, 686] on span "[DEMOGRAPHIC_DATA] Hair Cut (₹350.00)" at bounding box center [664, 690] width 226 height 20
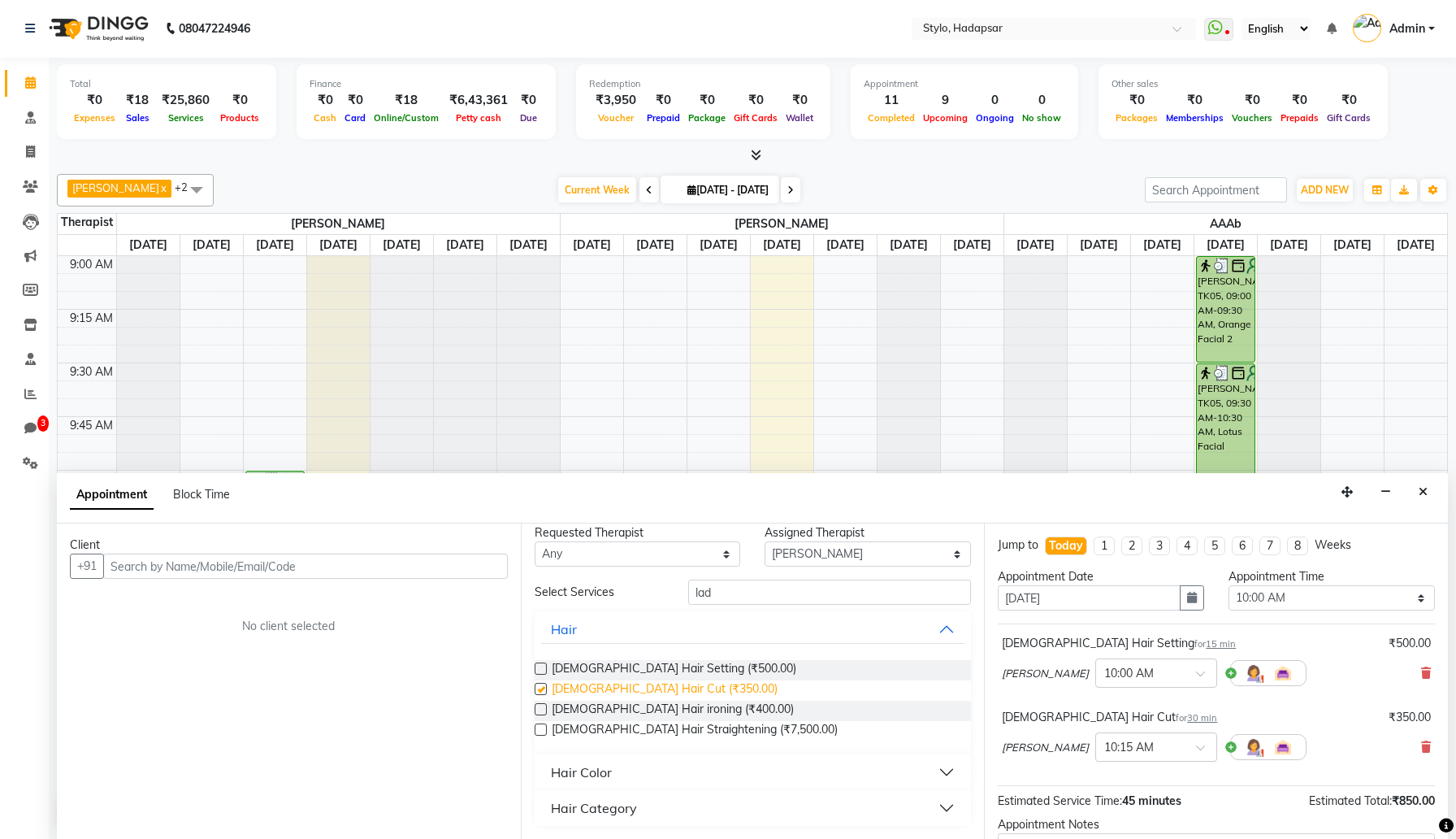
checkbox input "false"
click at [1422, 670] on icon at bounding box center [1426, 673] width 10 height 11
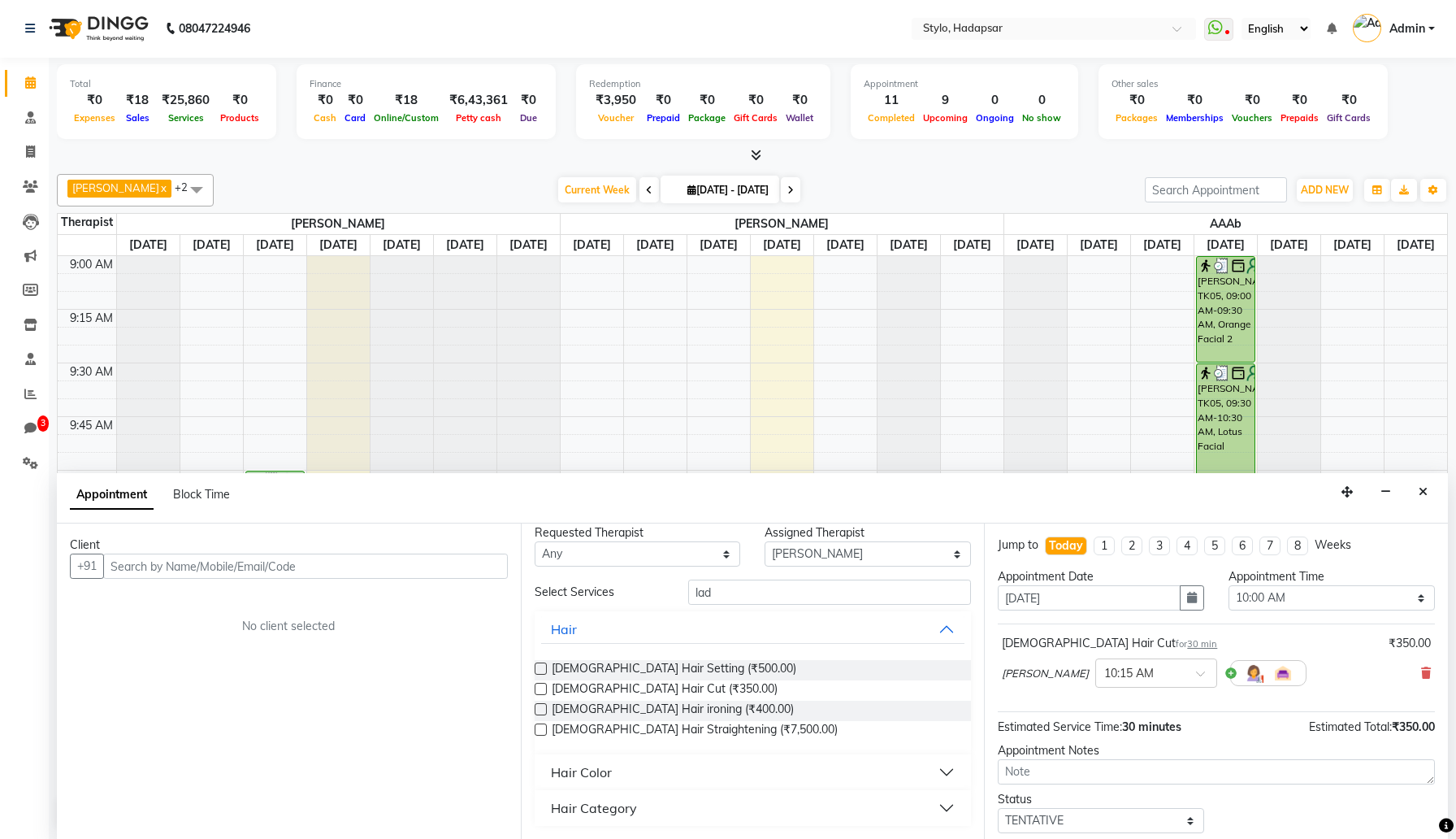
scroll to position [98, 0]
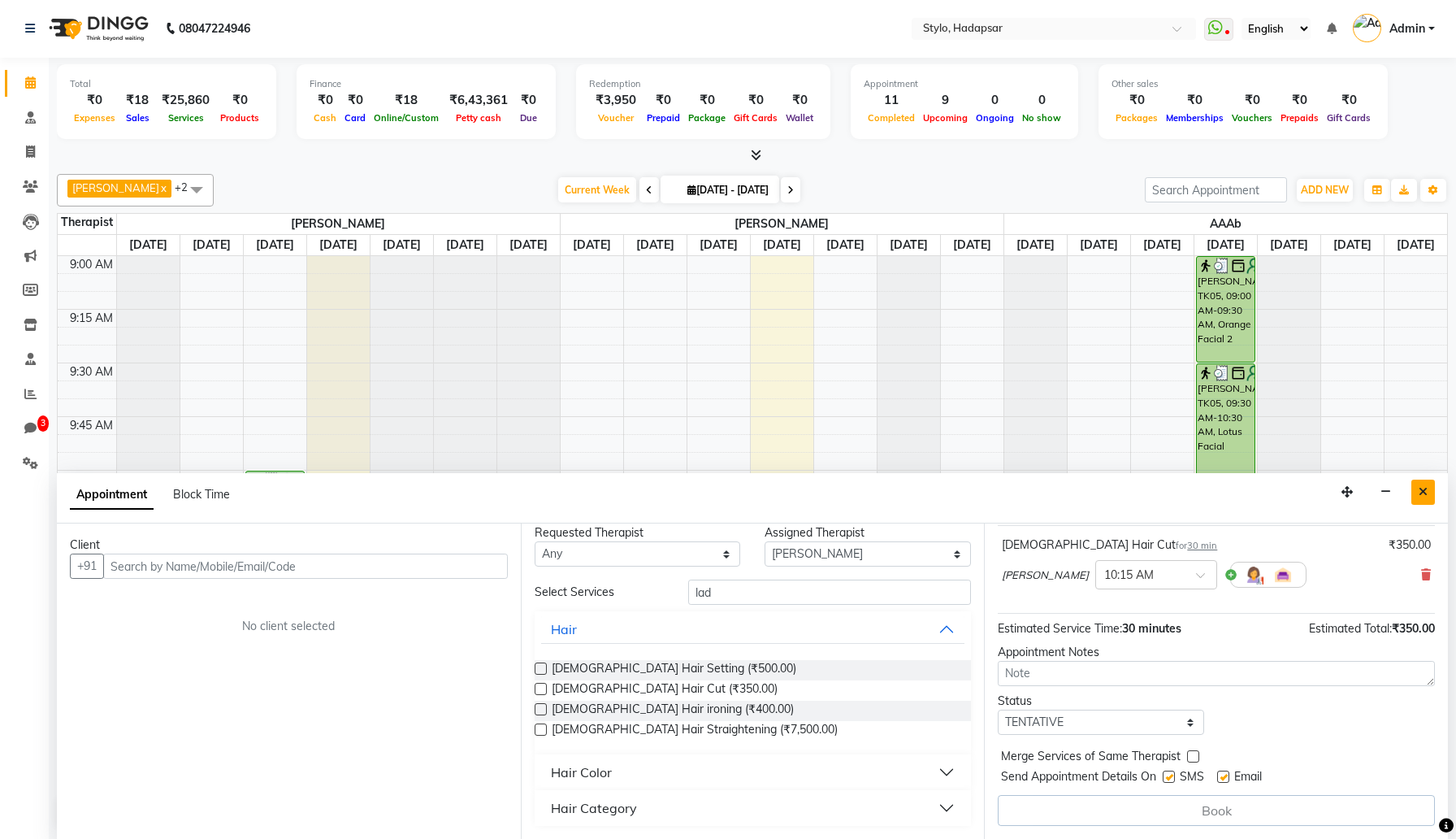
click at [1427, 496] on icon "Close" at bounding box center [1423, 492] width 9 height 11
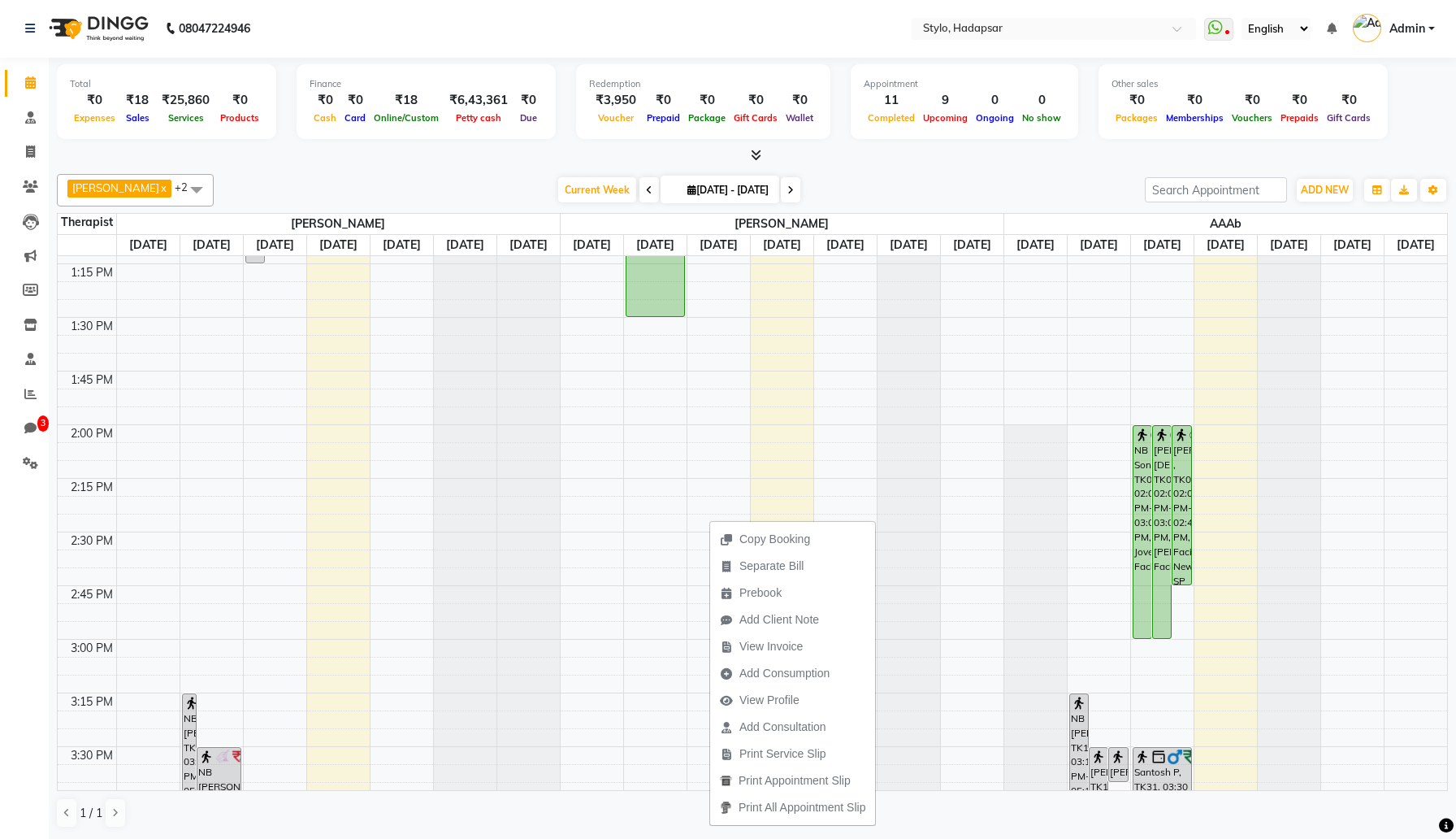
scroll to position [0, 0]
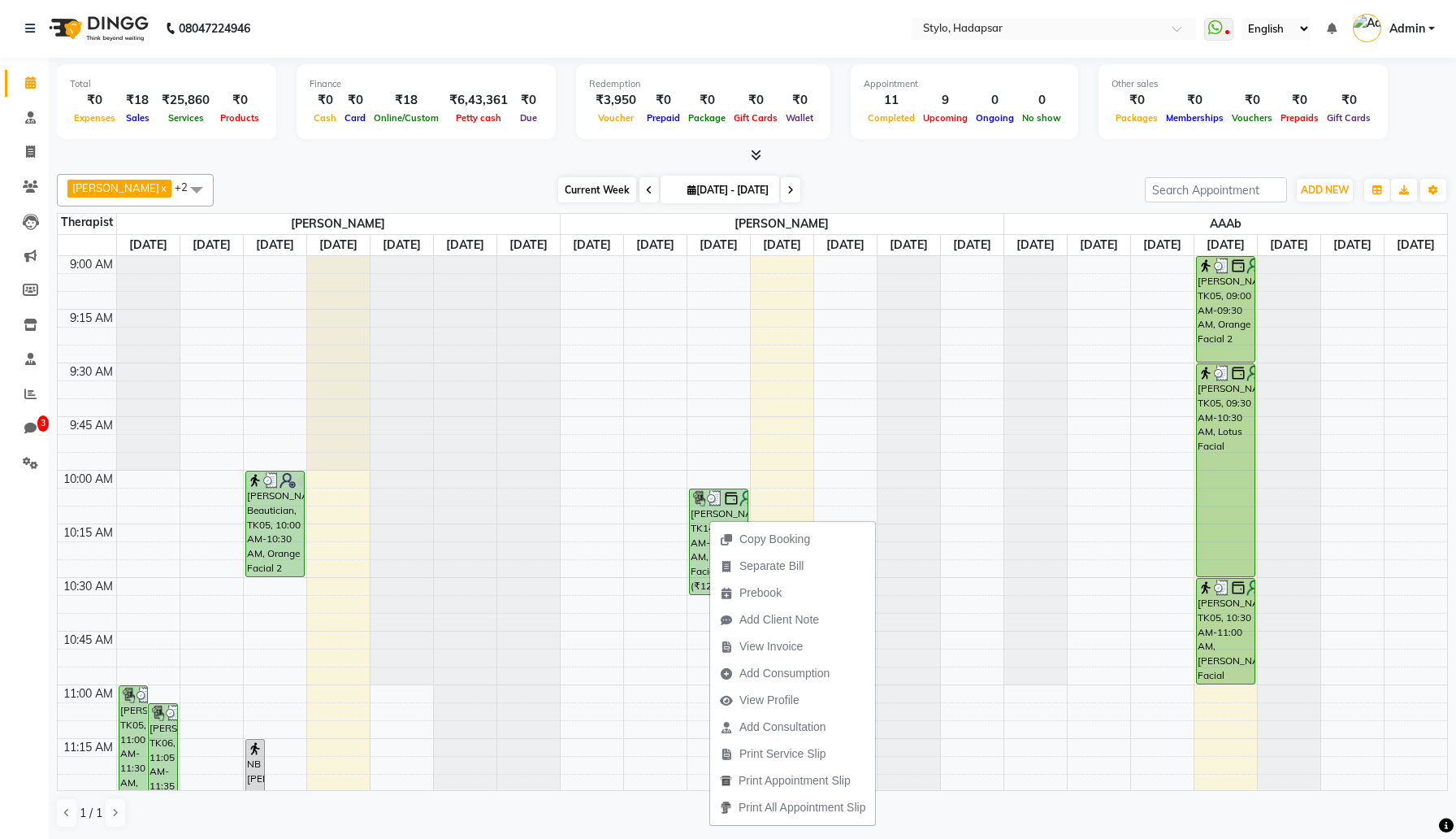
click at [569, 188] on span "Current Week" at bounding box center [597, 189] width 78 height 25
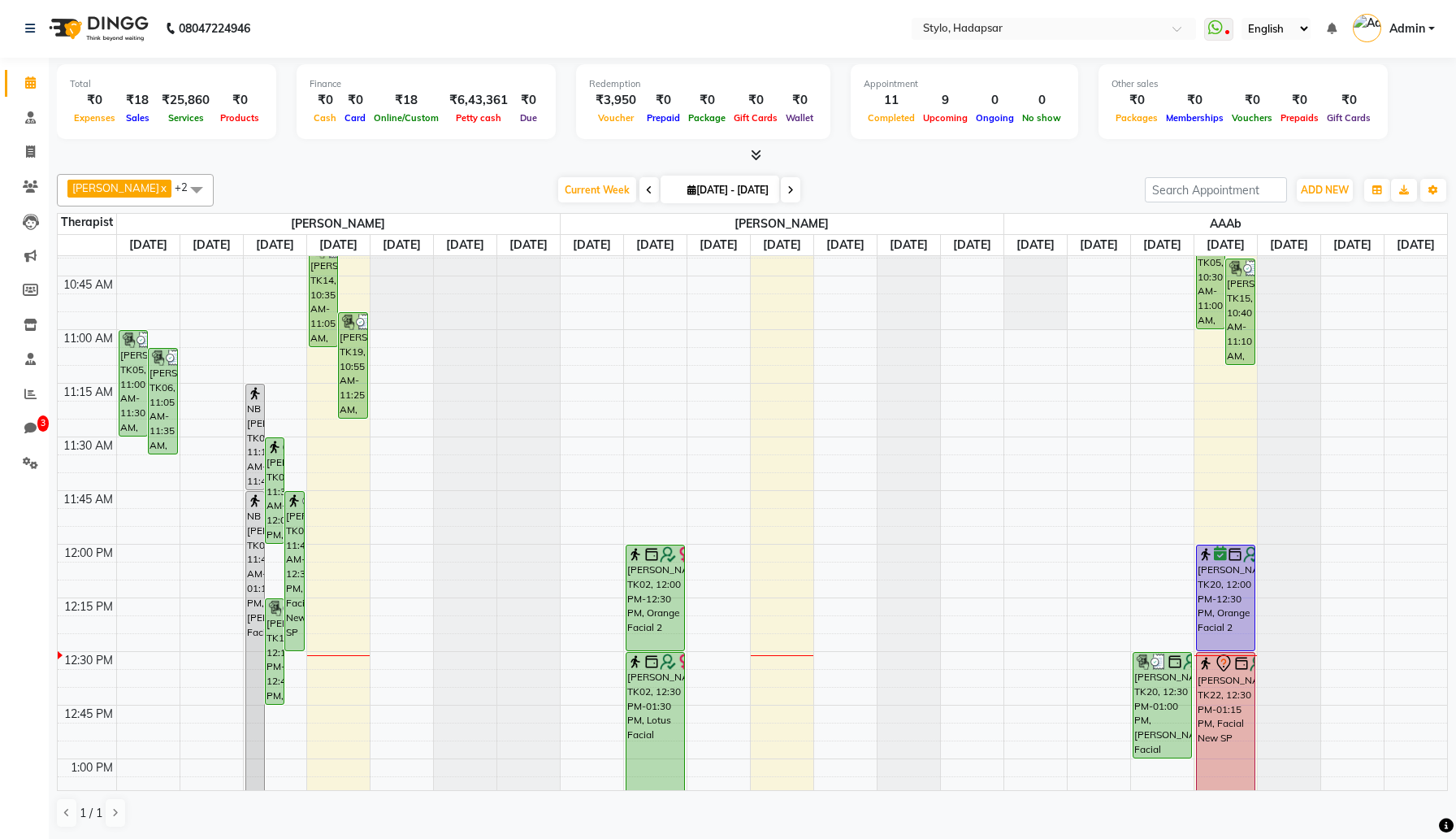
scroll to position [370, 0]
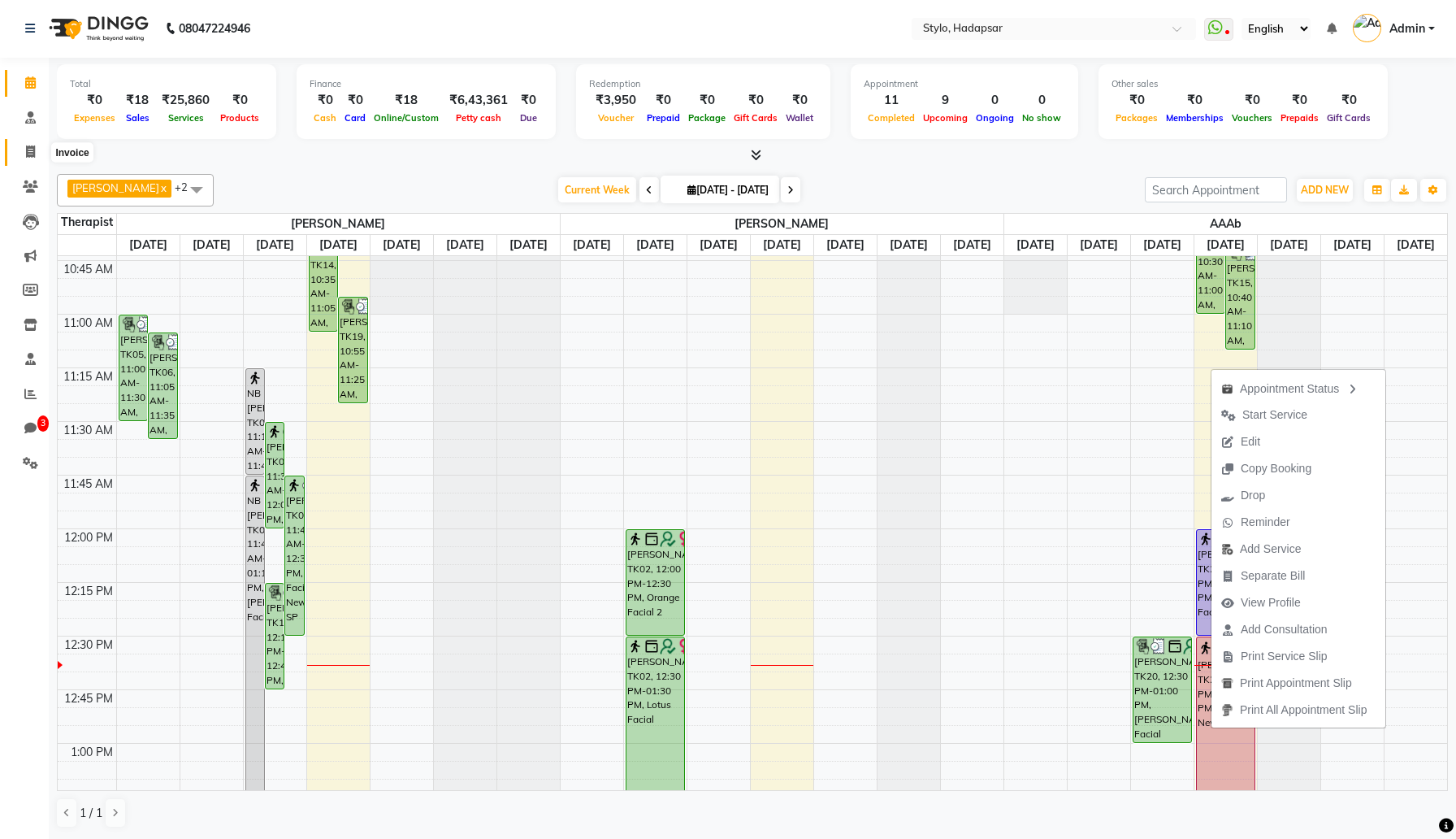
click at [31, 149] on icon at bounding box center [30, 151] width 9 height 12
select select "service"
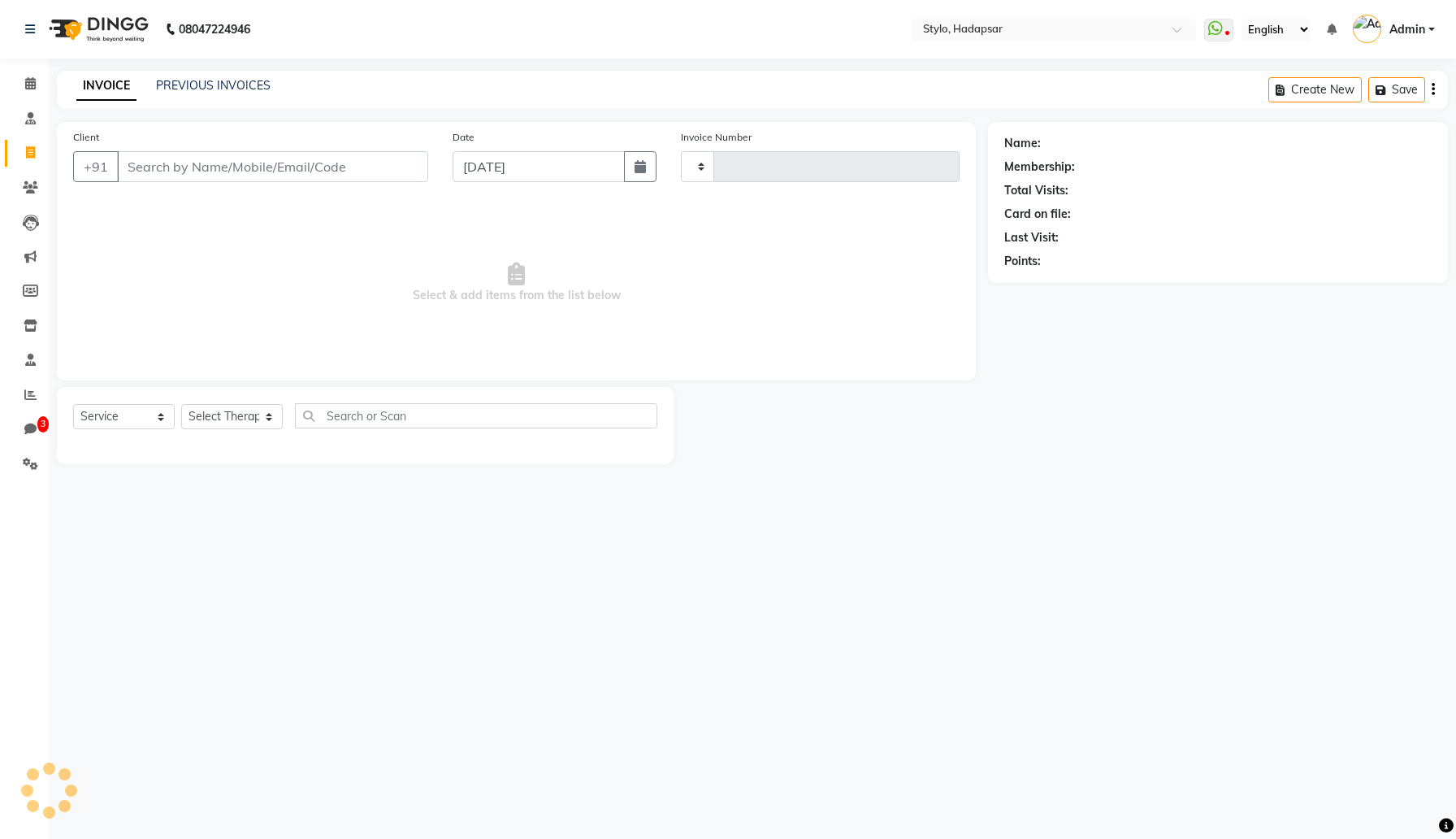
type input "817"
select select "157"
click at [36, 367] on span at bounding box center [30, 360] width 28 height 18
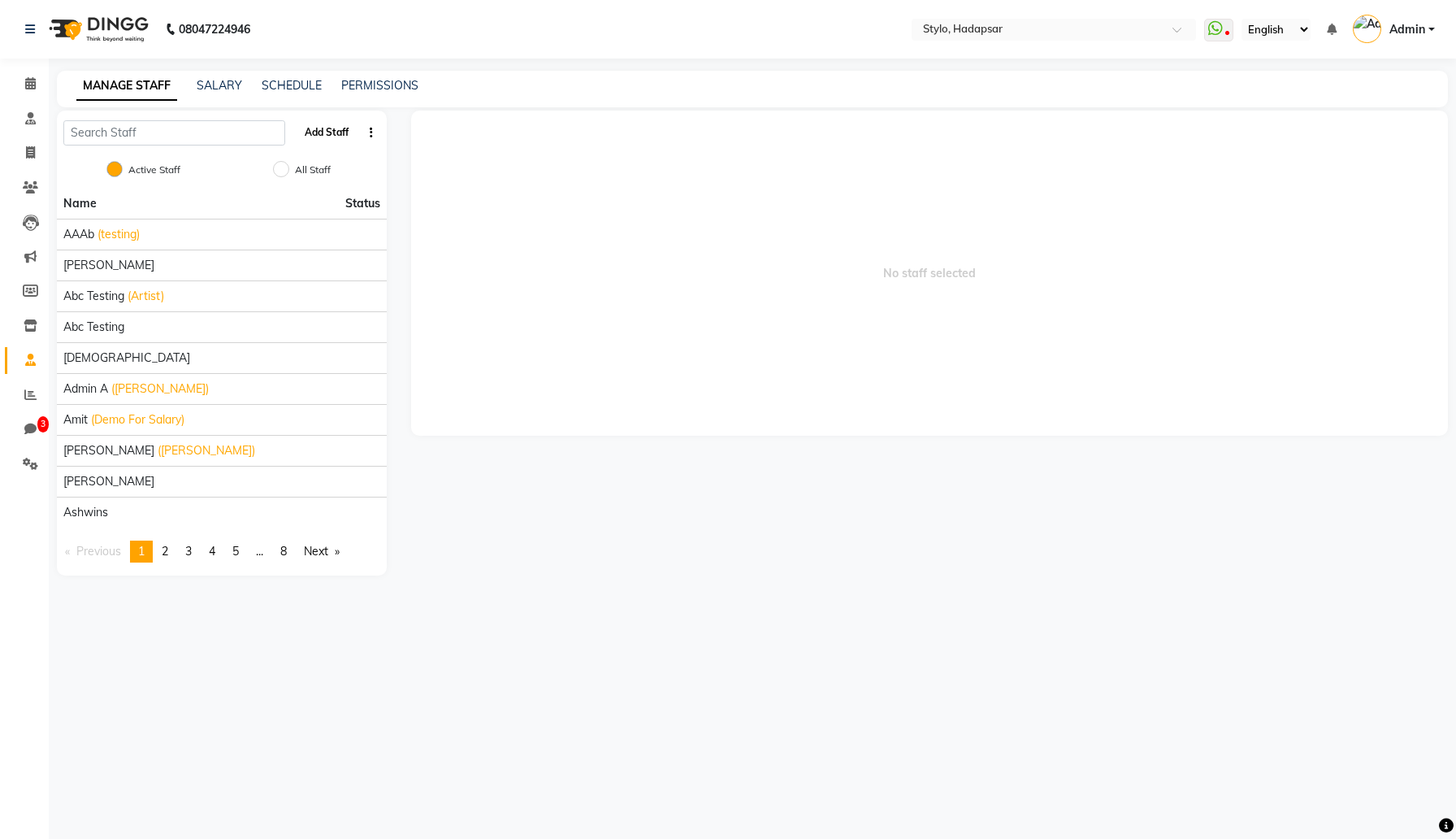
click at [333, 134] on button "Add Staff" at bounding box center [327, 132] width 57 height 28
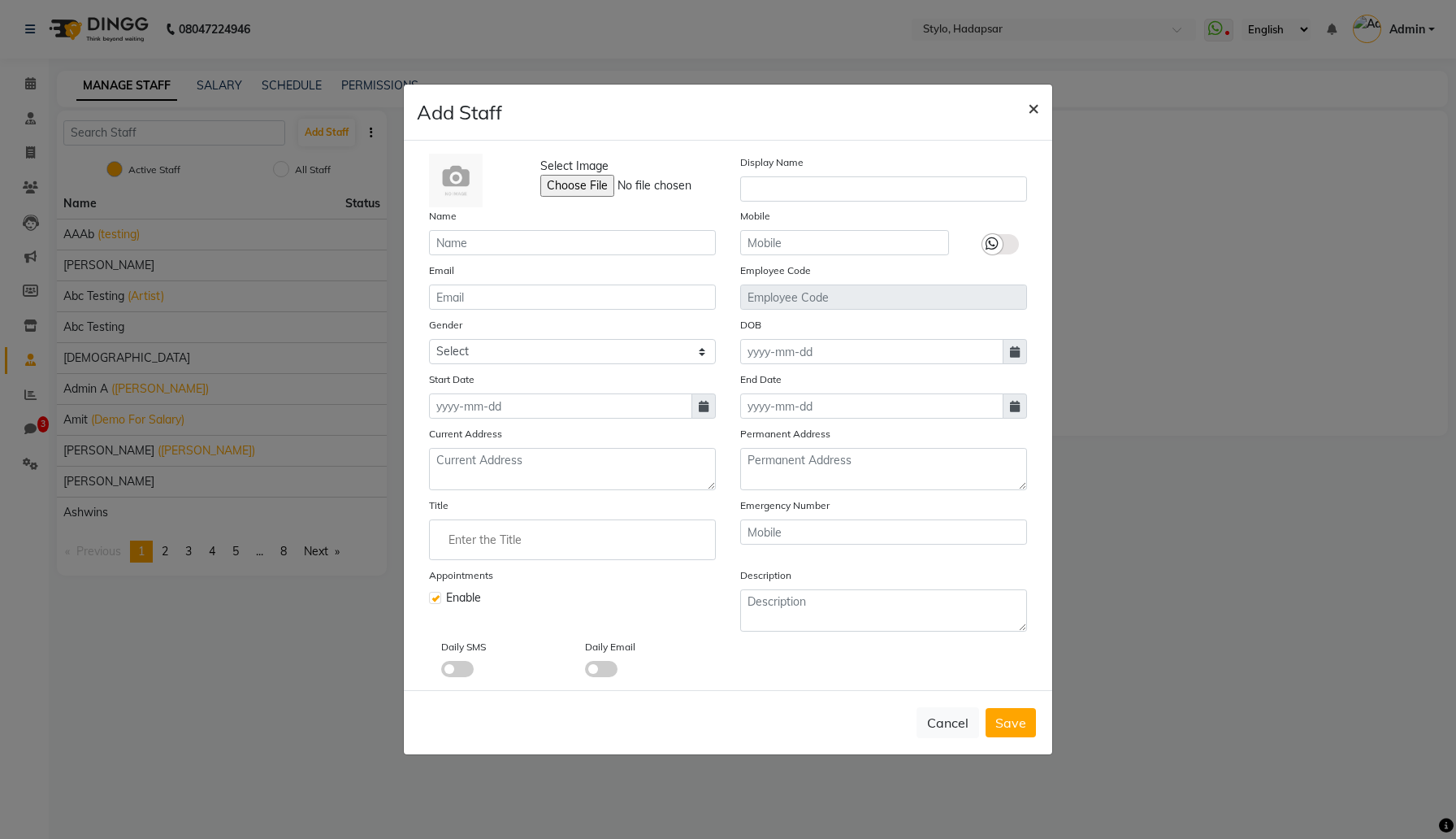
click at [1026, 99] on button "×" at bounding box center [1033, 108] width 38 height 46
checkbox input "false"
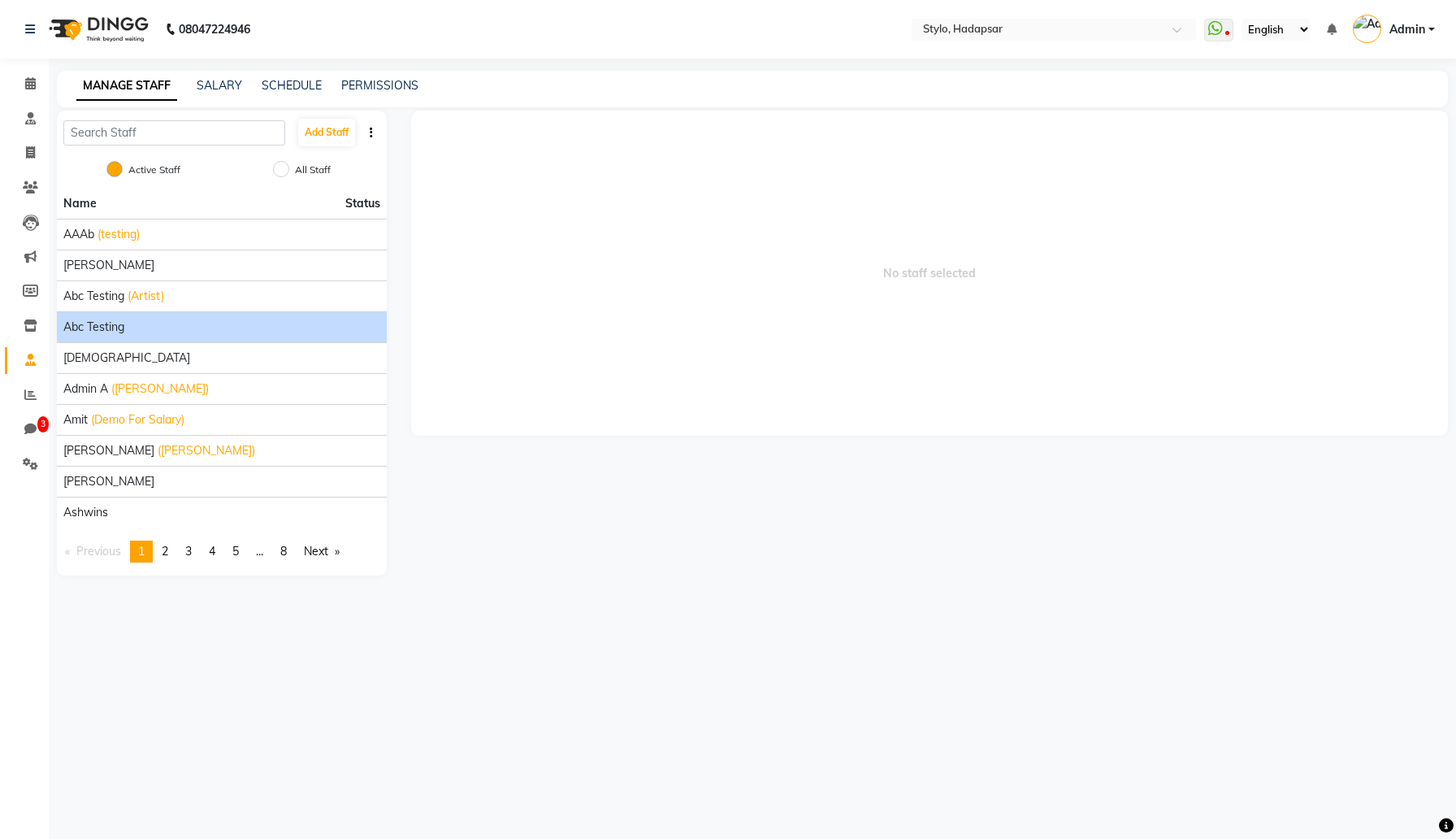
click at [157, 326] on div "Abc testing" at bounding box center [221, 327] width 317 height 17
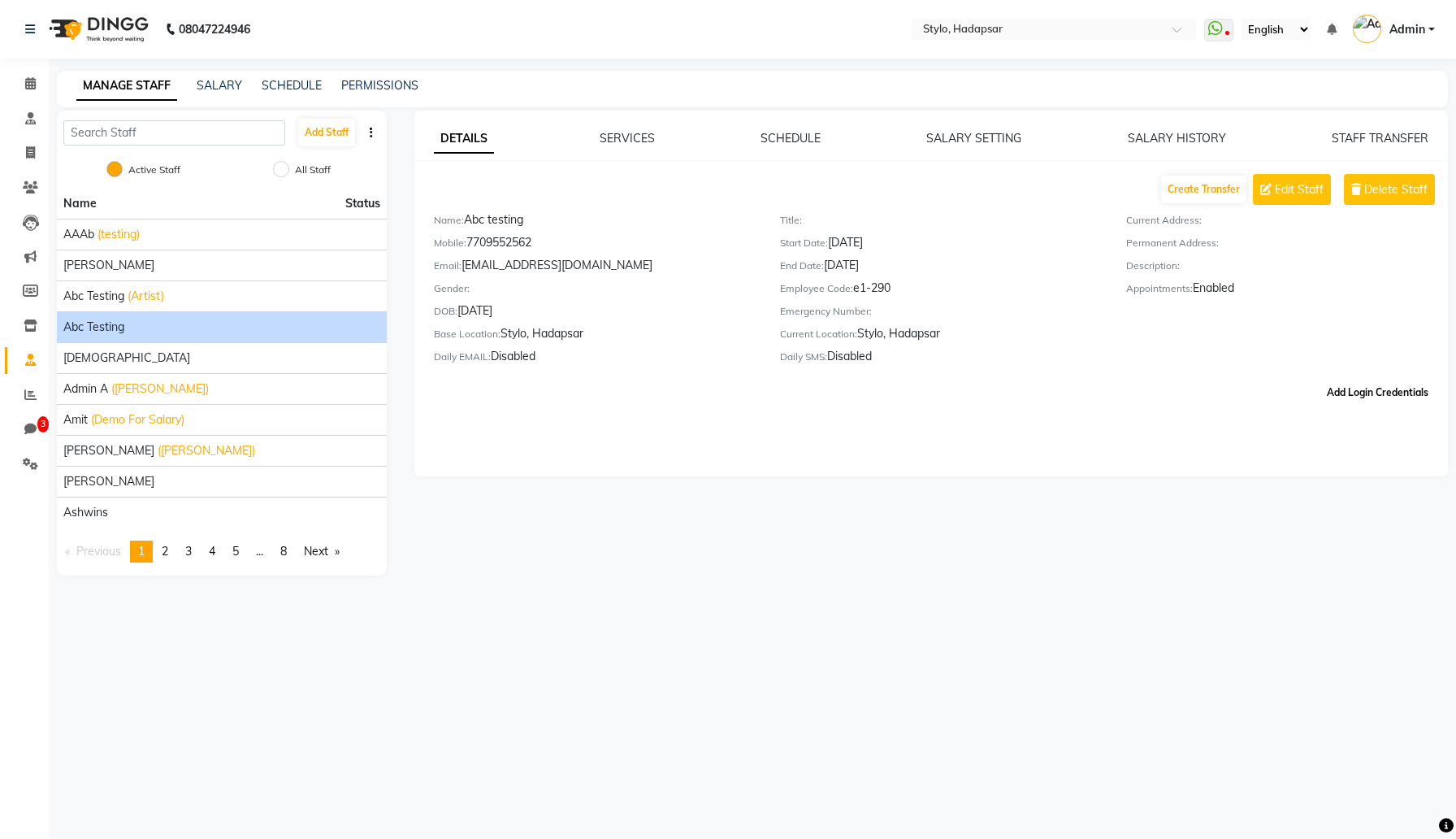
click at [1354, 390] on button "Add Login Credentials" at bounding box center [1377, 392] width 115 height 28
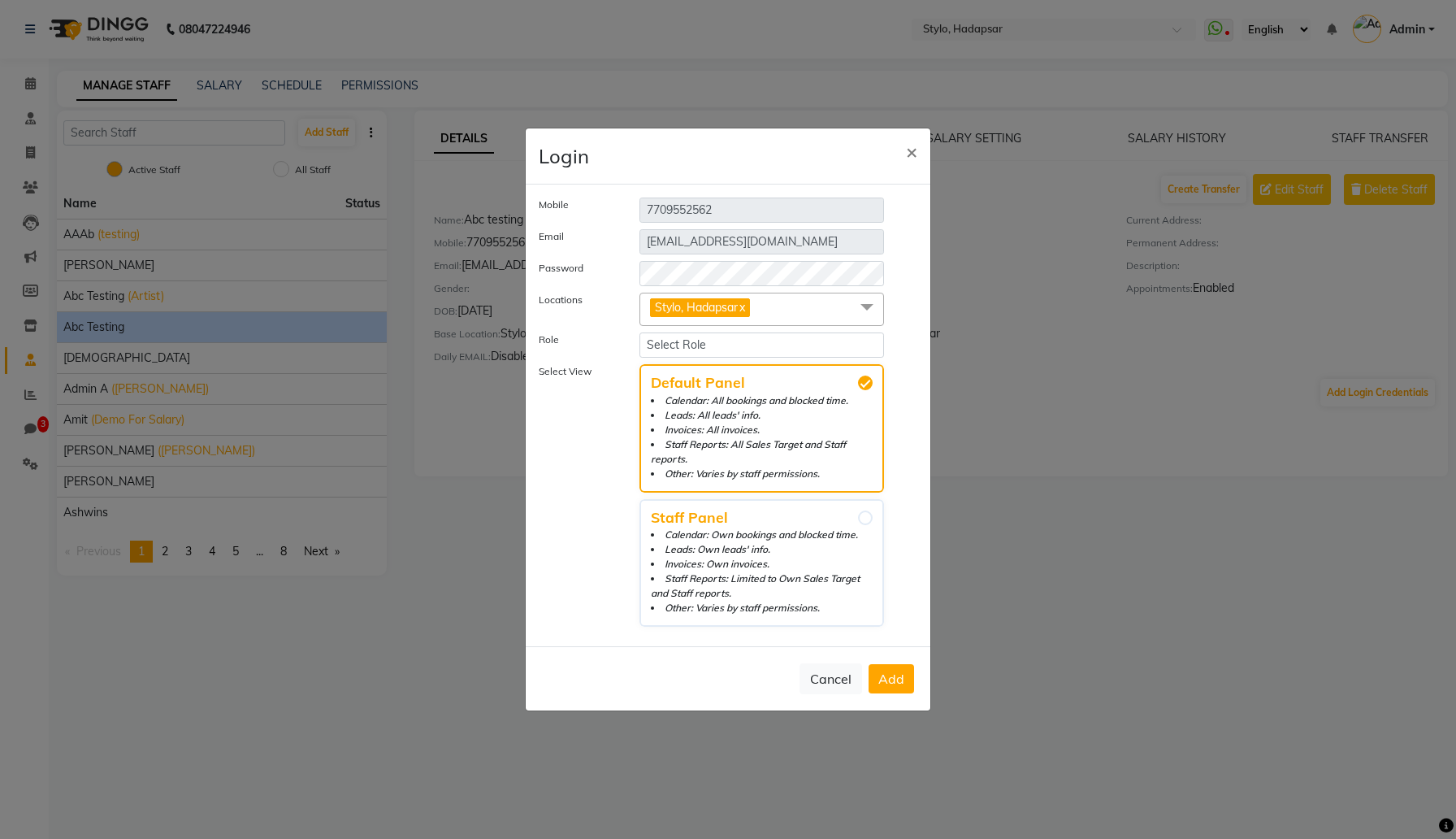
click at [857, 305] on span at bounding box center [866, 308] width 32 height 31
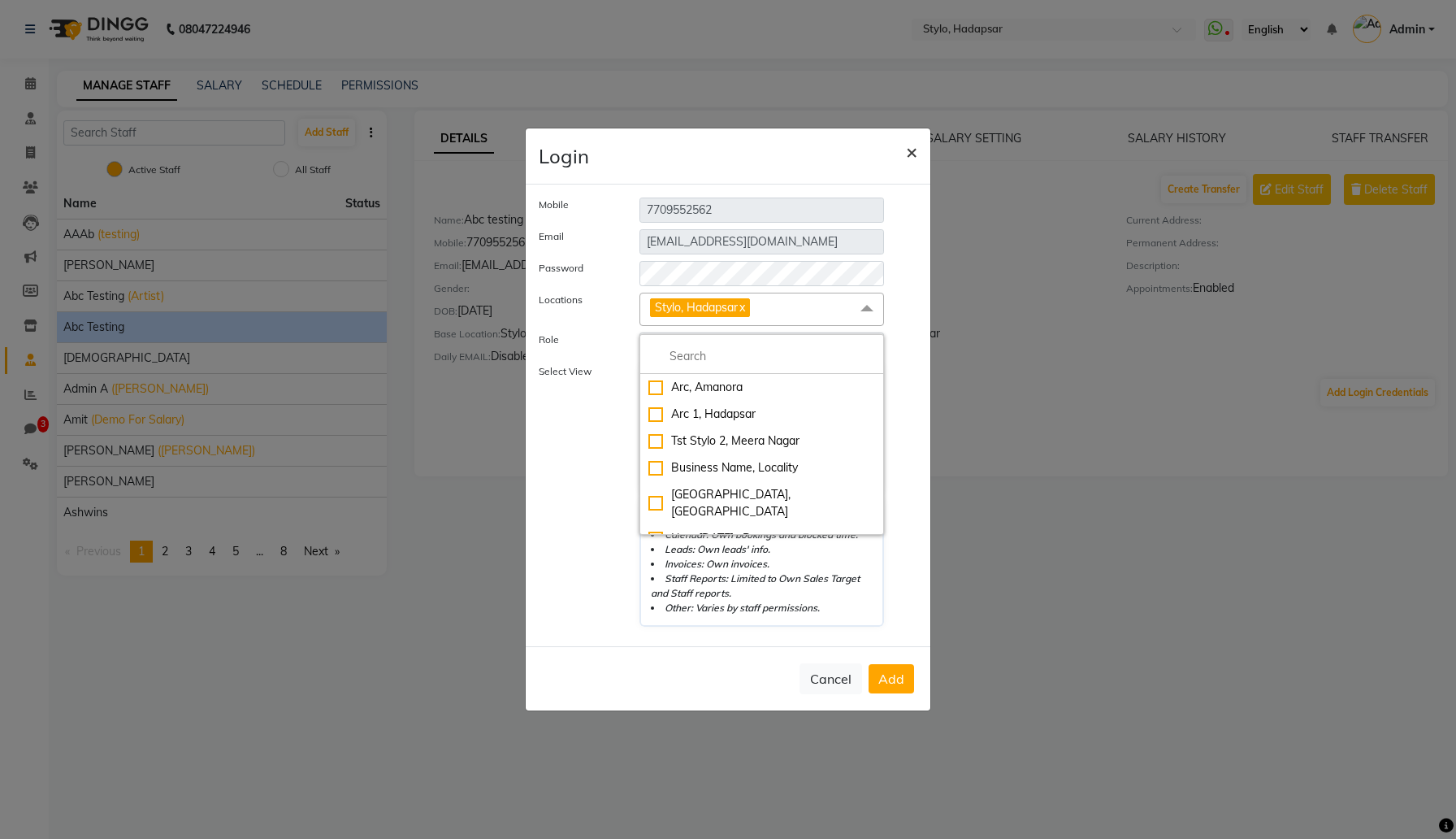
click at [914, 149] on span "×" at bounding box center [911, 151] width 11 height 25
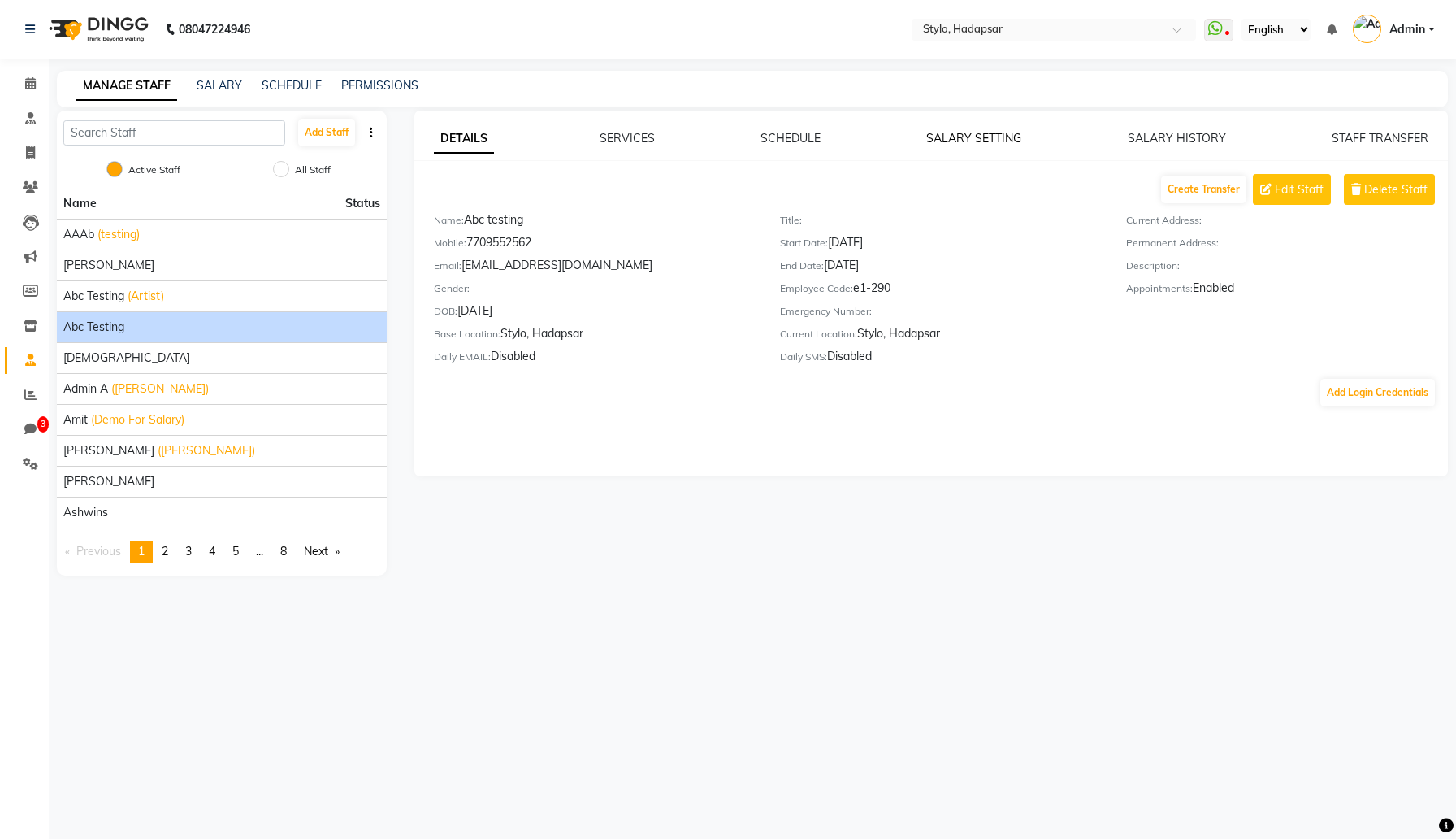
click at [993, 139] on link "SALARY SETTING" at bounding box center [973, 138] width 95 height 15
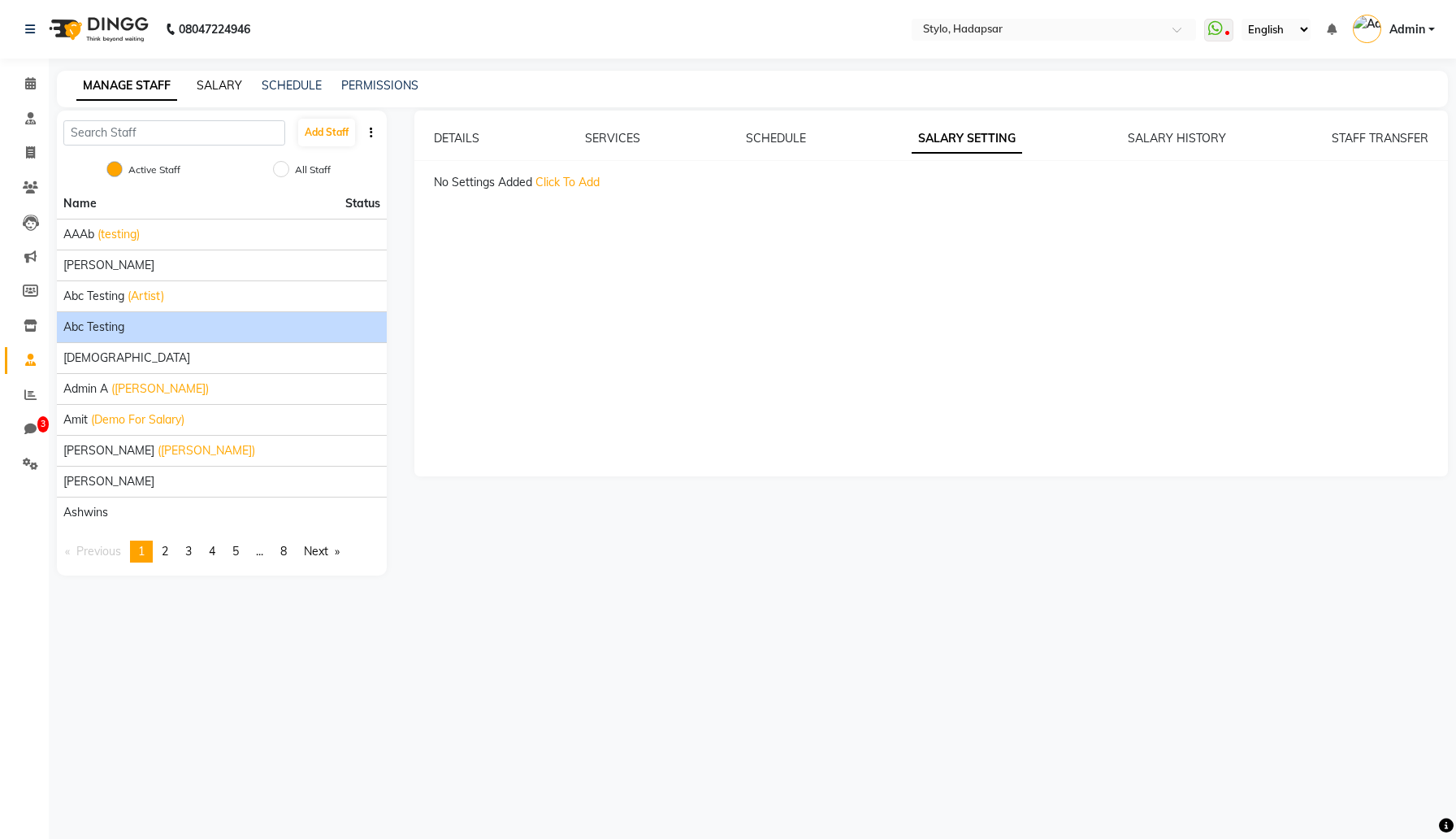
click at [221, 81] on link "SALARY" at bounding box center [220, 85] width 46 height 15
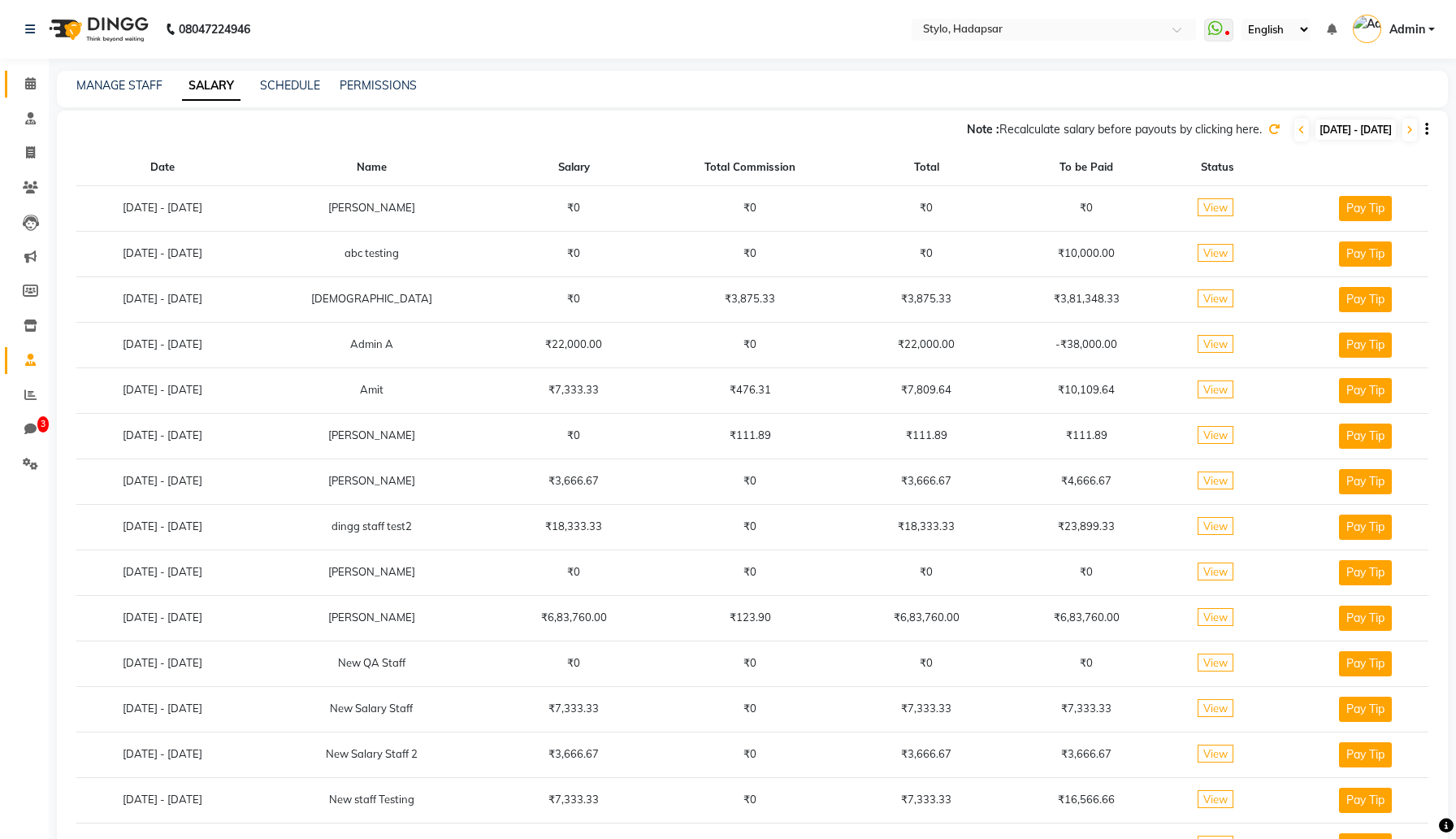
click at [27, 95] on link "Calendar" at bounding box center [24, 84] width 39 height 27
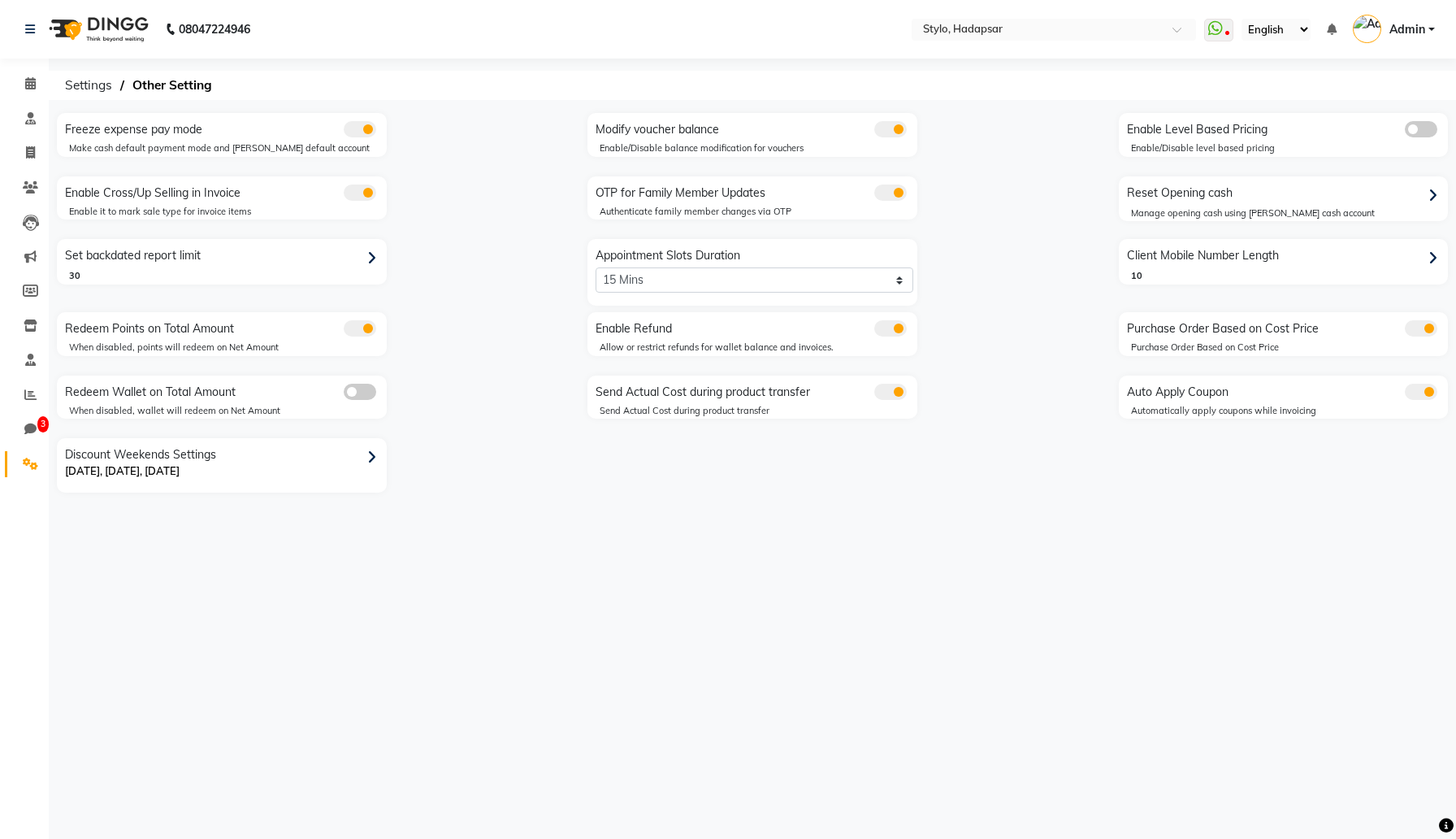
select select "2: 15"
click at [96, 88] on span "Settings" at bounding box center [88, 85] width 63 height 29
